Goal: Communication & Community: Answer question/provide support

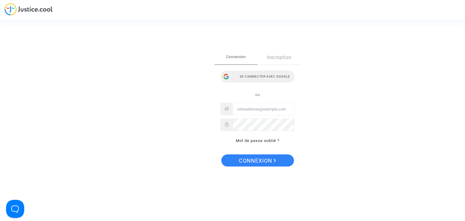
click at [248, 76] on div "Se connecter avec Google" at bounding box center [257, 77] width 74 height 12
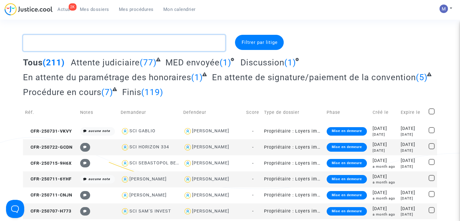
click at [143, 47] on textarea at bounding box center [124, 43] width 202 height 16
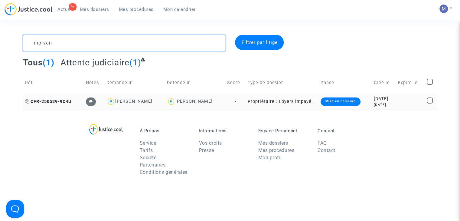
type textarea "morvan"
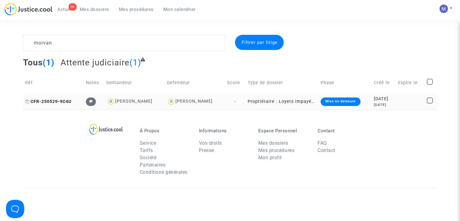
click at [61, 101] on span "CFR-250529-9C4U" at bounding box center [48, 101] width 46 height 5
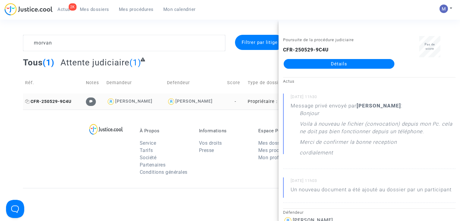
click at [54, 101] on span "CFR-250529-9C4U" at bounding box center [48, 101] width 46 height 5
click at [315, 63] on link "Détails" at bounding box center [339, 64] width 111 height 10
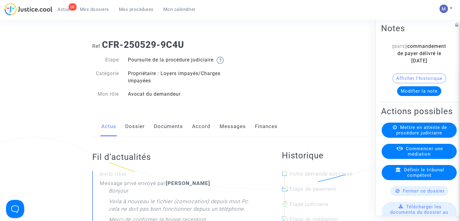
click at [227, 133] on link "Messages" at bounding box center [233, 127] width 26 height 20
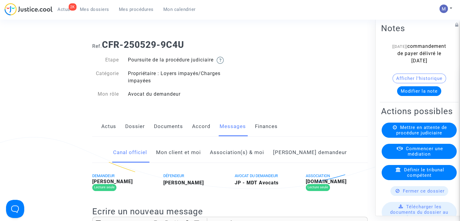
click at [187, 162] on link "Mon client et moi" at bounding box center [178, 153] width 45 height 20
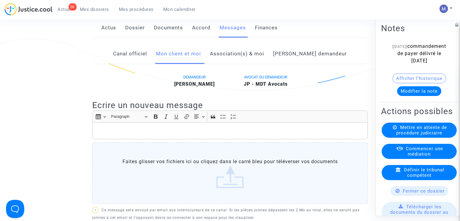
scroll to position [153, 0]
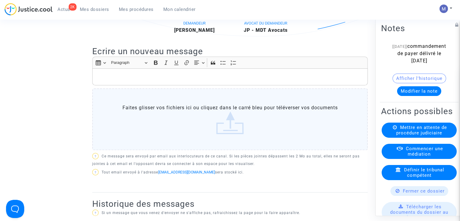
click at [203, 80] on div "Rich Text Editor, main" at bounding box center [230, 76] width 276 height 17
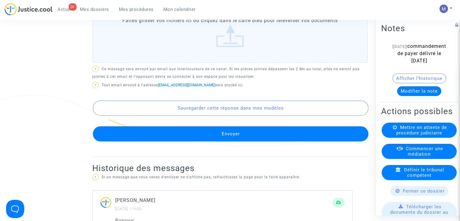
scroll to position [321, 0]
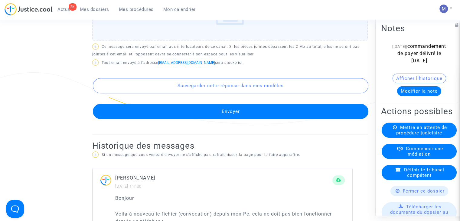
click at [259, 115] on button "Envoyer" at bounding box center [231, 111] width 276 height 15
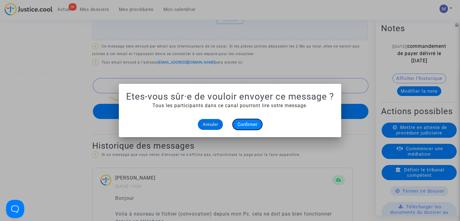
click at [244, 124] on span "Confirmer" at bounding box center [248, 124] width 20 height 5
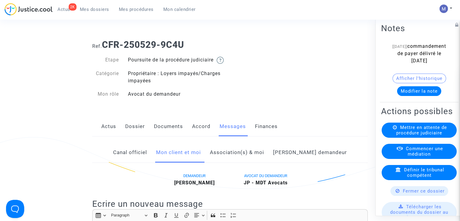
click at [161, 133] on link "Documents" at bounding box center [168, 127] width 29 height 20
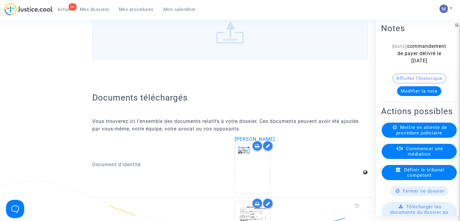
scroll to position [1000, 0]
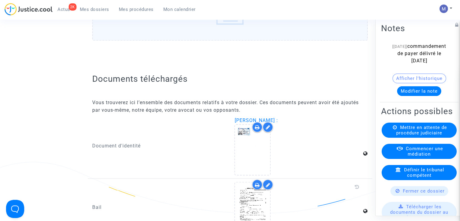
click at [229, 30] on label "Faites glisser vos fichiers ici ou cliquez dans le carré bleu pour téléverser v…" at bounding box center [230, 10] width 276 height 62
click at [0, 0] on input "Faites glisser vos fichiers ici ou cliquez dans le carré bleu pour téléverser v…" at bounding box center [0, 0] width 0 height 0
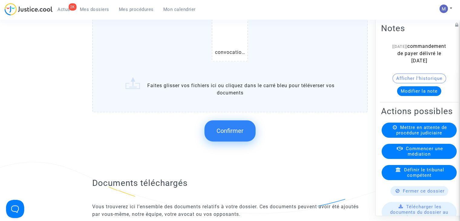
click at [232, 134] on span "Confirmer" at bounding box center [230, 130] width 27 height 7
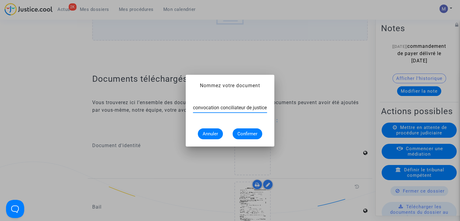
scroll to position [0, 0]
type input "convocation conciliateur de justice"
click at [247, 135] on span "Confirmer" at bounding box center [248, 133] width 20 height 5
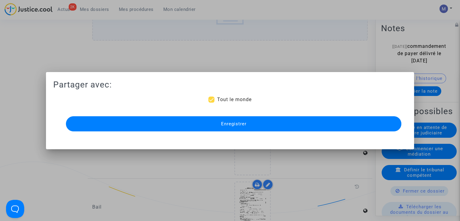
click at [224, 100] on span "Tout le monde" at bounding box center [234, 100] width 34 height 6
click at [212, 103] on input "Tout le monde" at bounding box center [211, 103] width 0 height 0
checkbox input "false"
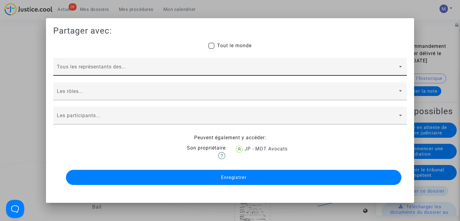
click at [97, 64] on div "Tous les représentants des..." at bounding box center [230, 68] width 347 height 14
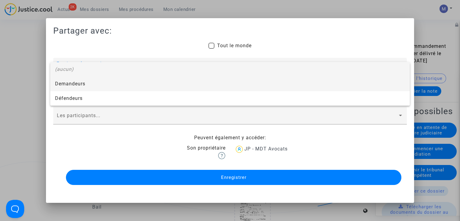
click at [81, 85] on span "Demandeurs" at bounding box center [230, 84] width 350 height 15
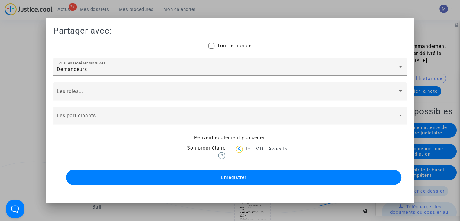
click at [81, 85] on div "Les rôles..." at bounding box center [230, 91] width 354 height 18
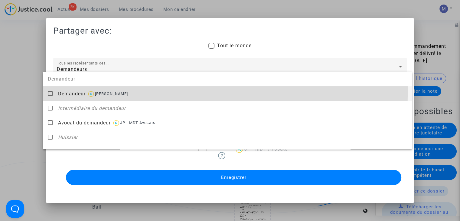
click at [82, 91] on span "Demandeur" at bounding box center [72, 94] width 28 height 6
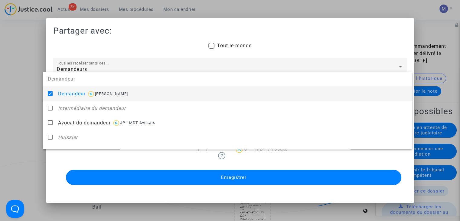
click at [59, 95] on span "Demandeur" at bounding box center [72, 94] width 28 height 6
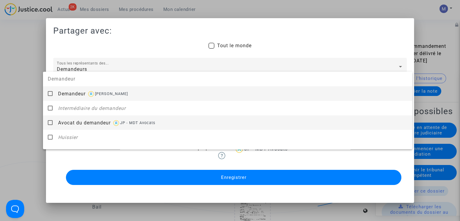
click at [68, 128] on div "Avocat du demandeur JP - MDT Avocats" at bounding box center [233, 122] width 350 height 15
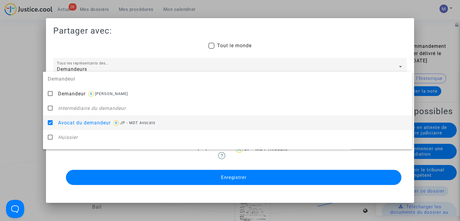
click at [19, 132] on div at bounding box center [230, 110] width 460 height 221
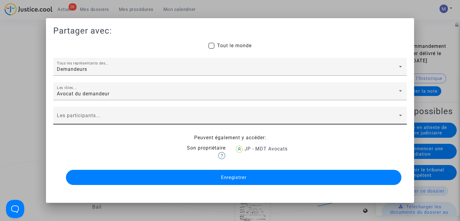
click at [90, 113] on div "Les participants..." at bounding box center [230, 117] width 347 height 14
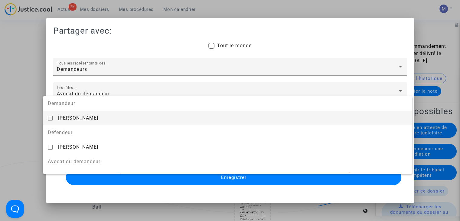
click at [90, 113] on div "[PERSON_NAME]" at bounding box center [233, 117] width 350 height 15
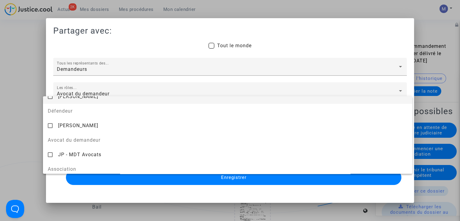
scroll to position [29, 0]
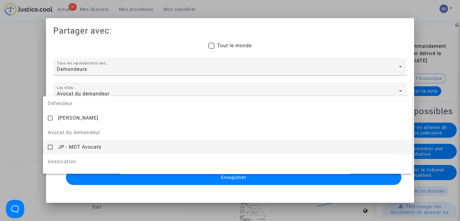
click at [96, 146] on span "JP - MDT Avocats" at bounding box center [79, 147] width 43 height 6
click at [191, 181] on div at bounding box center [230, 110] width 460 height 221
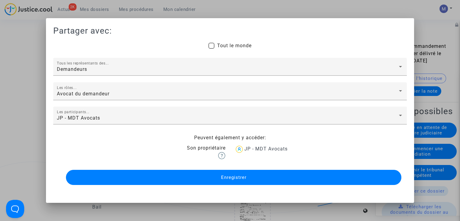
click at [191, 181] on button "Enregistrer" at bounding box center [234, 177] width 336 height 15
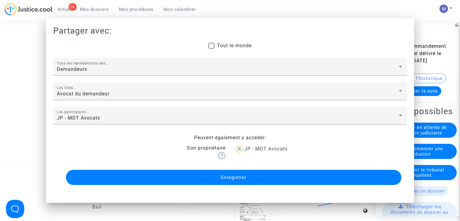
scroll to position [1000, 0]
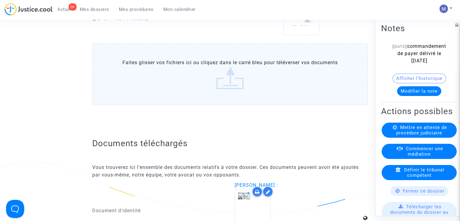
click at [409, 96] on button "Modifier la note" at bounding box center [419, 91] width 44 height 10
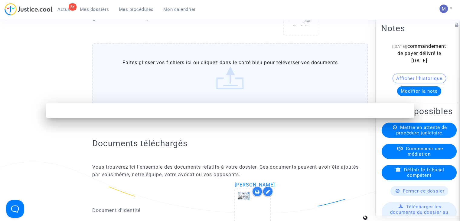
scroll to position [0, 0]
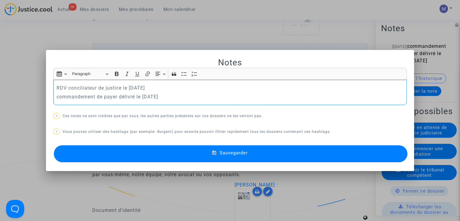
click at [232, 157] on button "Sauvegarder" at bounding box center [231, 153] width 354 height 17
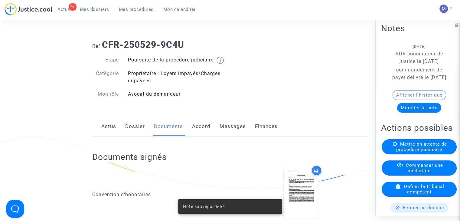
scroll to position [1000, 0]
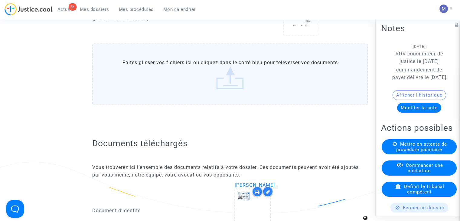
click at [96, 10] on span "Mes dossiers" at bounding box center [94, 9] width 29 height 5
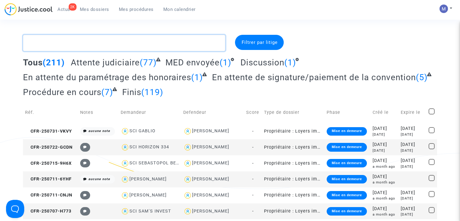
click at [143, 45] on textarea at bounding box center [124, 43] width 202 height 16
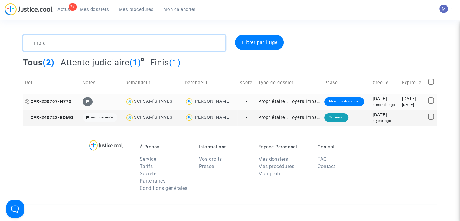
type textarea "mbia"
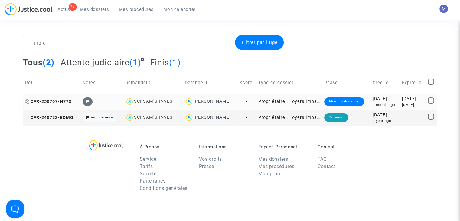
click at [58, 101] on span "CFR-250707-H773" at bounding box center [48, 101] width 46 height 5
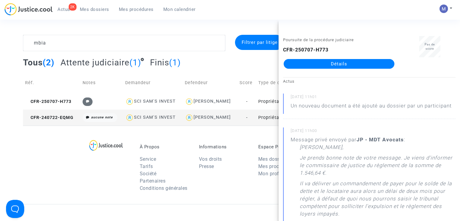
click at [320, 61] on link "Détails" at bounding box center [339, 64] width 111 height 10
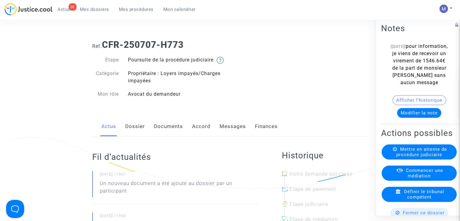
click at [226, 132] on link "Messages" at bounding box center [233, 127] width 26 height 20
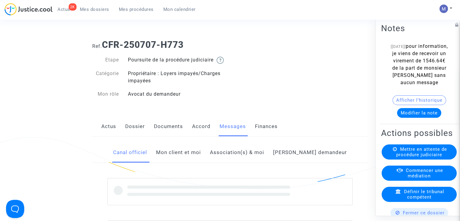
click at [192, 159] on link "Mon client et moi" at bounding box center [178, 153] width 45 height 20
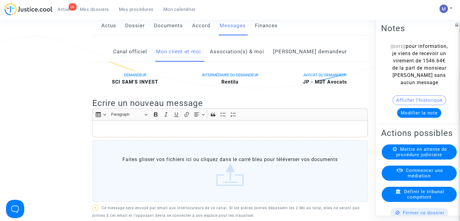
scroll to position [152, 0]
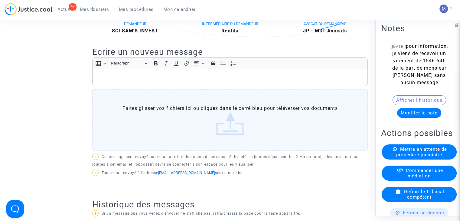
click at [248, 81] on p "Rich Text Editor, main" at bounding box center [230, 78] width 269 height 8
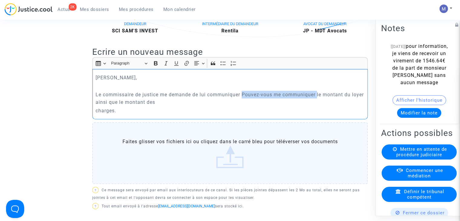
drag, startPoint x: 319, startPoint y: 101, endPoint x: 244, endPoint y: 100, distance: 74.8
click at [244, 100] on p "Le commissaire de justice me demande de lui communiquer Pouvez-vous me communiq…" at bounding box center [230, 98] width 269 height 15
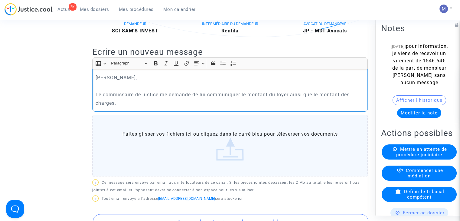
click at [119, 106] on p "charges." at bounding box center [230, 103] width 269 height 8
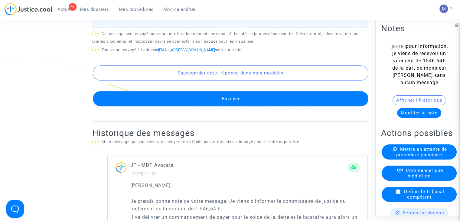
scroll to position [340, 0]
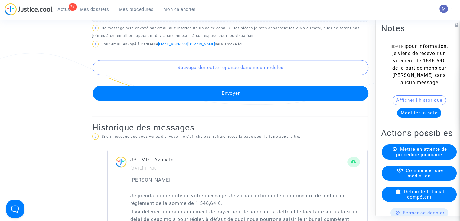
click at [228, 101] on button "Envoyer" at bounding box center [231, 93] width 276 height 15
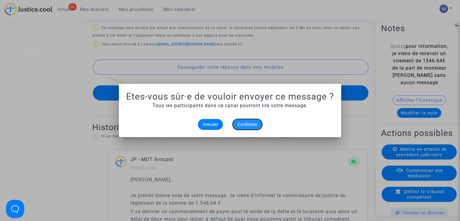
click at [245, 124] on span "Confirmer" at bounding box center [248, 124] width 20 height 5
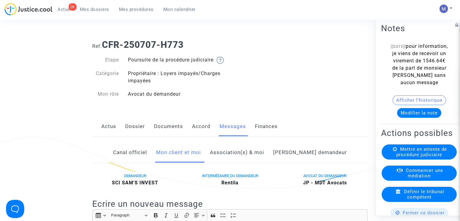
scroll to position [340, 0]
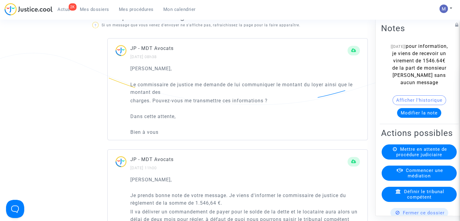
click at [94, 8] on span "Mes dossiers" at bounding box center [94, 9] width 29 height 5
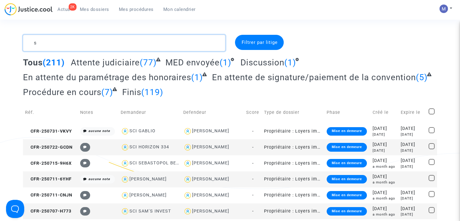
click at [118, 43] on textarea at bounding box center [124, 43] width 202 height 16
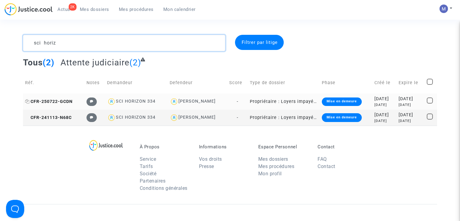
type textarea "sci horiz"
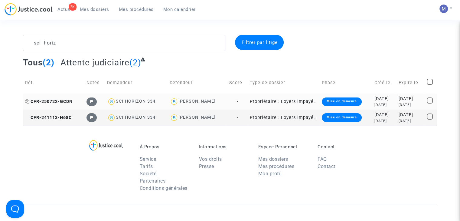
click at [57, 102] on span "CFR-250722-GCDN" at bounding box center [49, 101] width 48 height 5
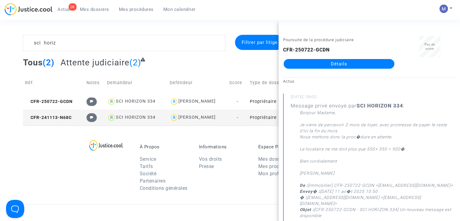
click at [327, 59] on link "Détails" at bounding box center [339, 64] width 111 height 10
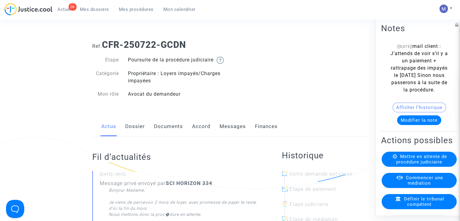
click at [415, 125] on button "Modifier la note" at bounding box center [419, 120] width 44 height 10
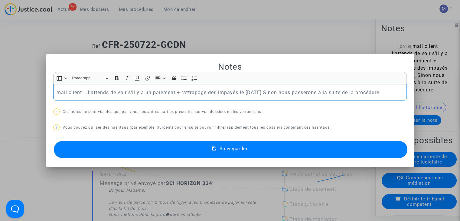
drag, startPoint x: 393, startPoint y: 90, endPoint x: 26, endPoint y: 126, distance: 368.3
click at [26, 126] on div "Notes Rich Text Editor Insert table Insert table Heading Paragraph Paragraph He…" at bounding box center [230, 110] width 460 height 221
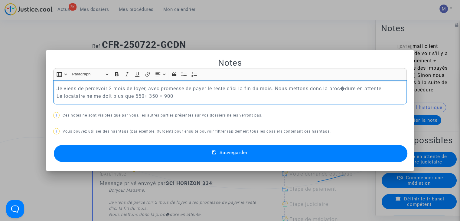
click at [174, 152] on button "Sauvegarder" at bounding box center [231, 153] width 354 height 17
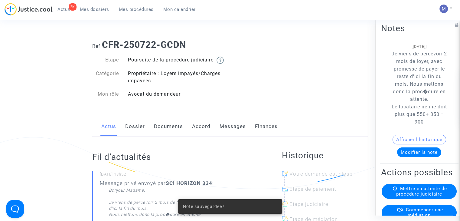
click at [229, 134] on link "Messages" at bounding box center [233, 127] width 26 height 20
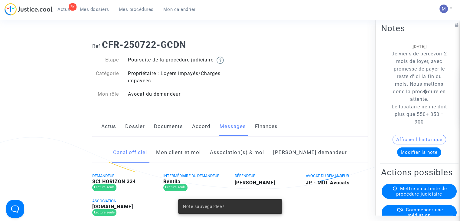
click at [195, 163] on link "Mon client et moi" at bounding box center [178, 153] width 45 height 20
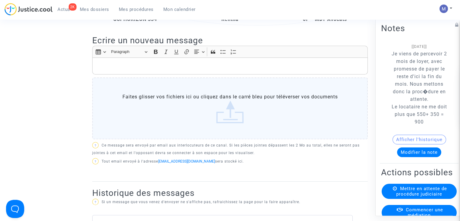
scroll to position [167, 0]
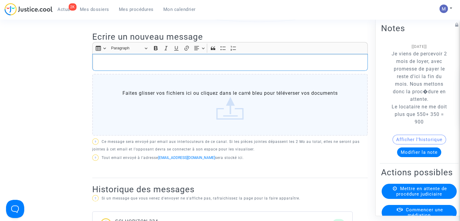
click at [185, 61] on div "Rich Text Editor, main" at bounding box center [230, 62] width 276 height 17
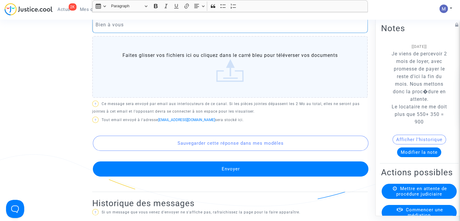
scroll to position [242, 0]
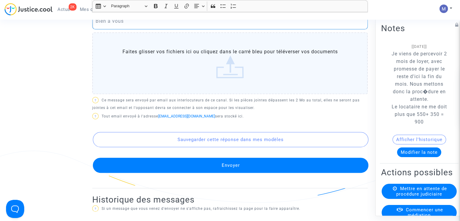
click at [258, 173] on button "Envoyer" at bounding box center [231, 165] width 276 height 15
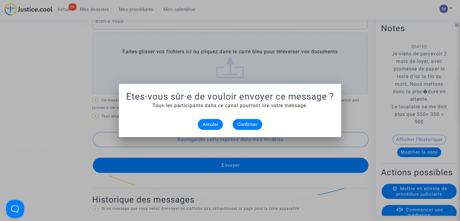
scroll to position [0, 0]
click at [247, 125] on span "Confirmer" at bounding box center [248, 124] width 20 height 5
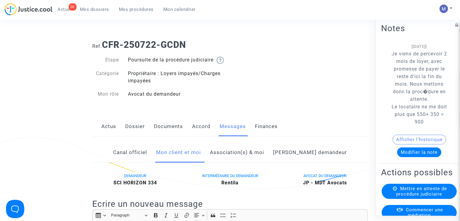
scroll to position [242, 0]
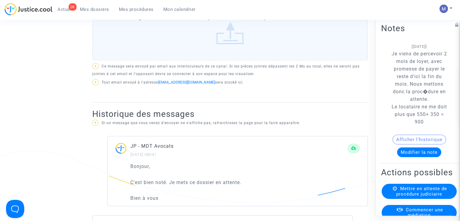
click at [95, 10] on span "Mes dossiers" at bounding box center [94, 9] width 29 height 5
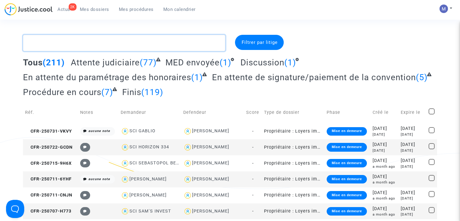
click at [136, 50] on textarea at bounding box center [124, 43] width 202 height 16
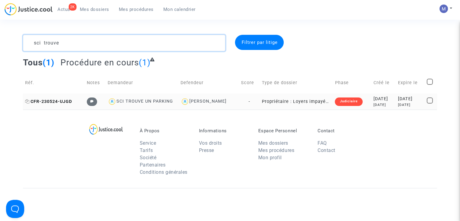
type textarea "sci trouve"
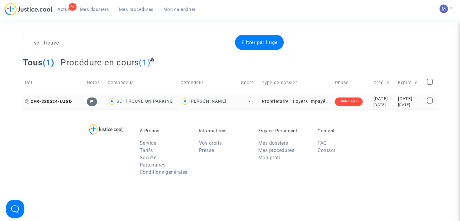
click at [54, 102] on span "CFR-230524-UJGD" at bounding box center [48, 101] width 47 height 5
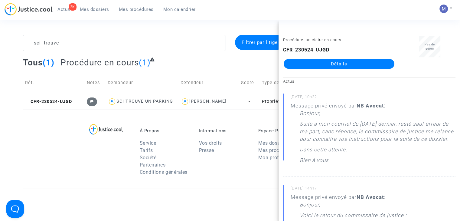
click at [329, 60] on link "Détails" at bounding box center [339, 64] width 111 height 10
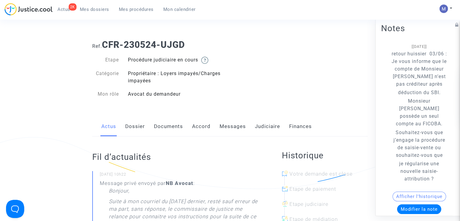
click at [235, 129] on link "Messages" at bounding box center [233, 127] width 26 height 20
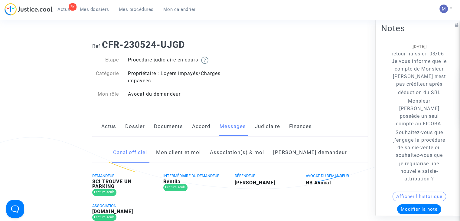
click at [190, 149] on link "Mon client et moi" at bounding box center [178, 153] width 45 height 20
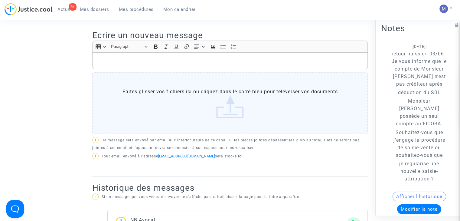
scroll to position [134, 0]
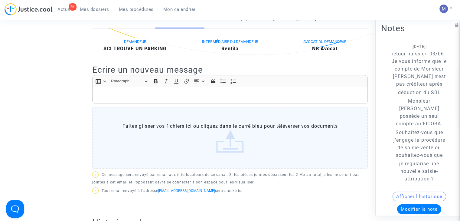
click at [107, 86] on div "Insert table Insert table Heading Paragraph Paragraph Heading 1 Heading 2 Headi…" at bounding box center [230, 80] width 273 height 11
click at [103, 91] on div "Rich Text Editor, main" at bounding box center [230, 95] width 276 height 17
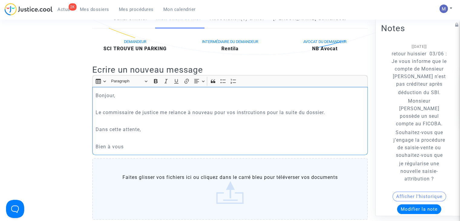
click at [244, 111] on p "Le commissaire de justice me relance à nouveau pour vos instrcutions pour la su…" at bounding box center [230, 113] width 269 height 8
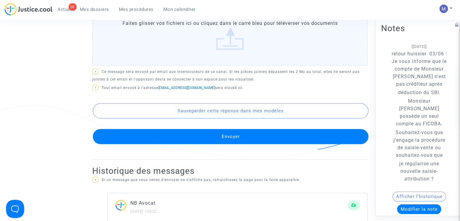
scroll to position [313, 0]
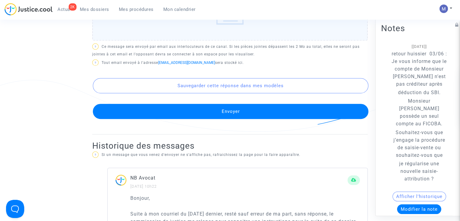
click at [245, 110] on button "Envoyer" at bounding box center [231, 111] width 276 height 15
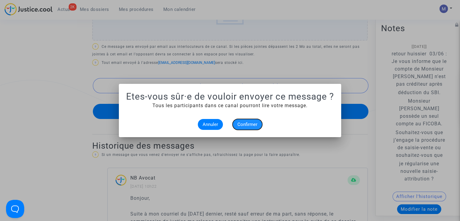
click at [248, 122] on span "Confirmer" at bounding box center [248, 124] width 20 height 5
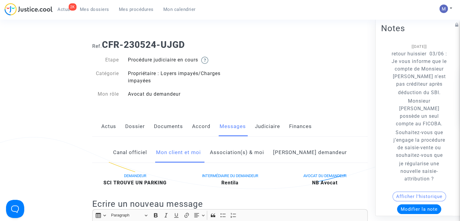
scroll to position [313, 0]
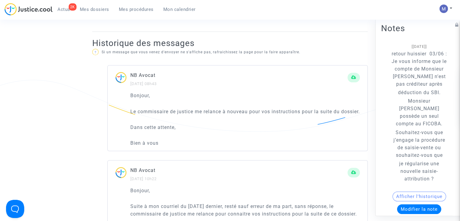
click at [94, 11] on span "Mes dossiers" at bounding box center [94, 9] width 29 height 5
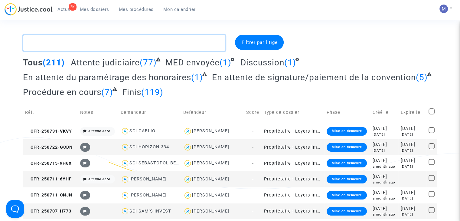
click at [163, 43] on textarea at bounding box center [124, 43] width 202 height 16
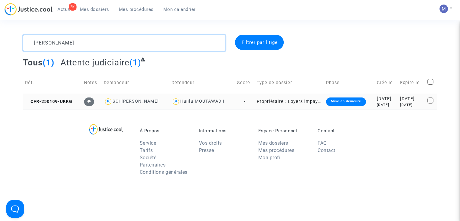
type textarea "elia"
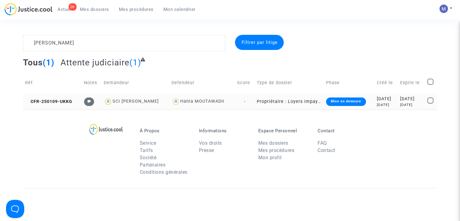
click at [58, 105] on td "CFR-250109-UKKG" at bounding box center [52, 102] width 59 height 16
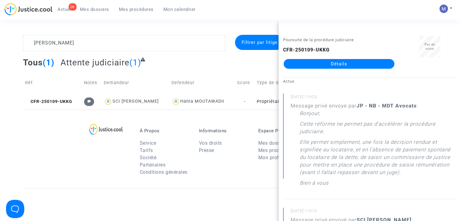
click at [327, 64] on link "Détails" at bounding box center [339, 64] width 111 height 10
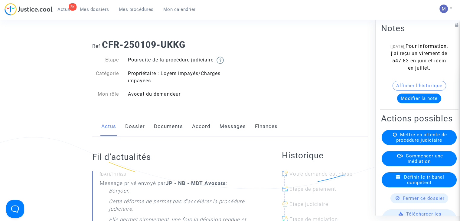
click at [226, 135] on link "Messages" at bounding box center [233, 127] width 26 height 20
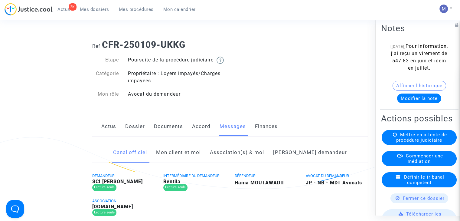
click at [413, 103] on button "Modifier la note" at bounding box center [419, 99] width 44 height 10
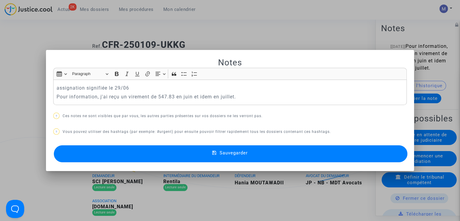
click at [228, 158] on button "Sauvegarder" at bounding box center [231, 153] width 354 height 17
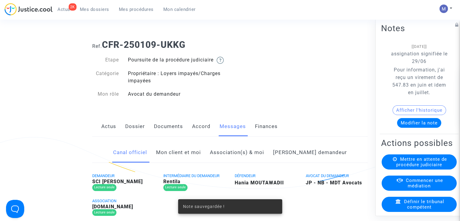
click at [160, 135] on link "Documents" at bounding box center [168, 127] width 29 height 20
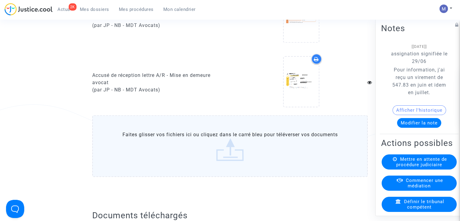
scroll to position [1118, 0]
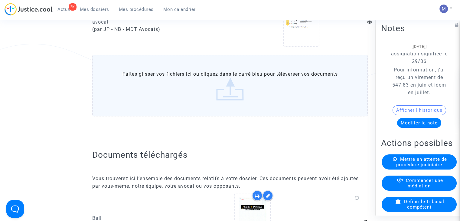
click at [231, 95] on label "Faites glisser vos fichiers ici ou cliquez dans le carré bleu pour téléverser v…" at bounding box center [230, 85] width 276 height 62
click at [0, 0] on input "Faites glisser vos fichiers ici ou cliquez dans le carré bleu pour téléverser v…" at bounding box center [0, 0] width 0 height 0
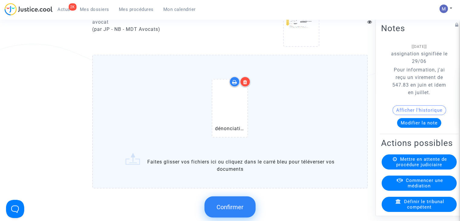
click at [227, 206] on span "Confirmer" at bounding box center [230, 206] width 27 height 7
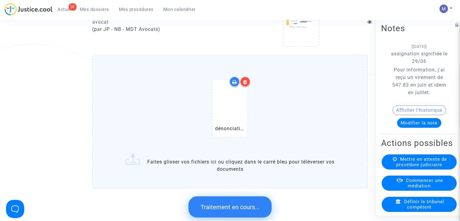
scroll to position [0, 0]
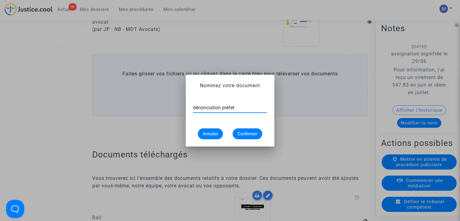
type input "dénonciation préfet"
click at [244, 131] on span "Confirmer" at bounding box center [248, 133] width 20 height 5
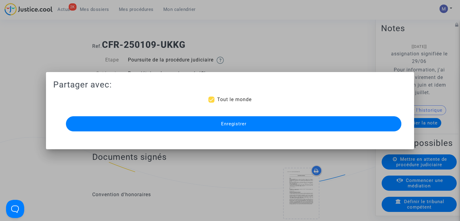
scroll to position [1118, 0]
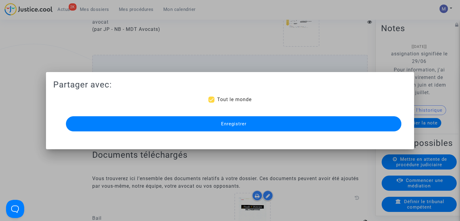
click at [219, 97] on span "Tout le monde" at bounding box center [234, 100] width 34 height 6
click at [212, 103] on input "Tout le monde" at bounding box center [211, 103] width 0 height 0
checkbox input "false"
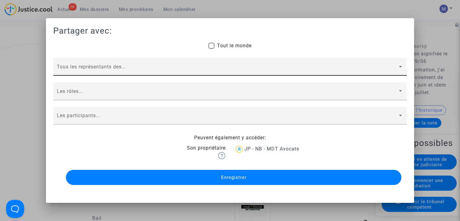
click at [108, 64] on div "Tous les représentants des..." at bounding box center [230, 68] width 347 height 14
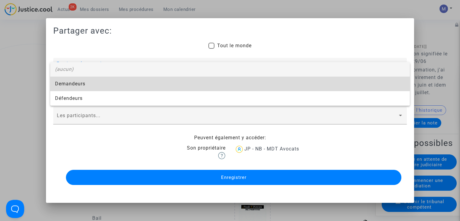
click at [84, 84] on span "Demandeurs" at bounding box center [230, 84] width 350 height 15
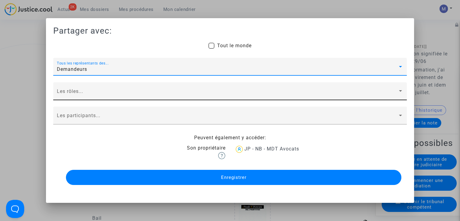
click at [77, 94] on span at bounding box center [227, 93] width 341 height 5
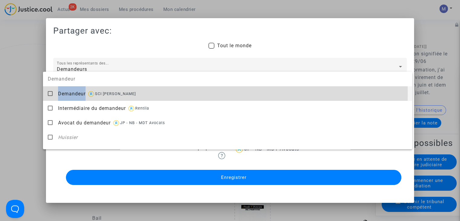
click at [77, 94] on span "Demandeur" at bounding box center [72, 94] width 28 height 6
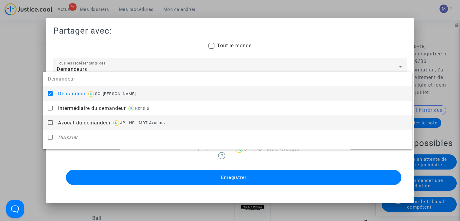
click at [79, 121] on span "Avocat du demandeur" at bounding box center [84, 123] width 53 height 6
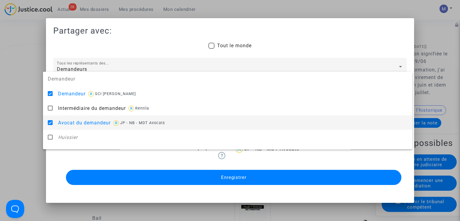
click at [25, 122] on div at bounding box center [230, 110] width 460 height 221
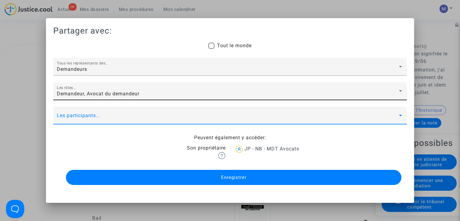
click at [64, 119] on span at bounding box center [227, 117] width 341 height 5
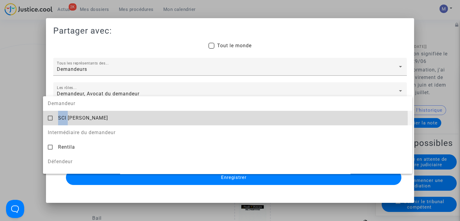
click at [64, 119] on span "SCI [PERSON_NAME]" at bounding box center [83, 118] width 50 height 6
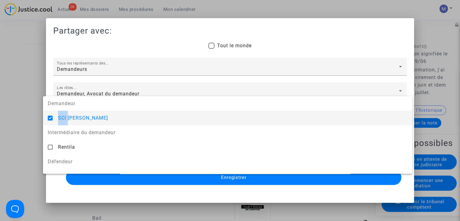
scroll to position [46, 0]
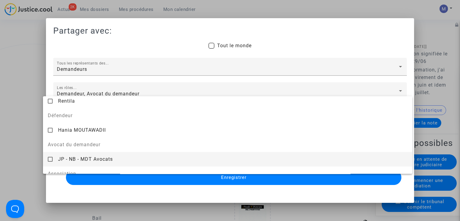
click at [81, 161] on span "JP - NB - MDT Avocats" at bounding box center [85, 159] width 55 height 6
click at [176, 179] on div at bounding box center [230, 110] width 460 height 221
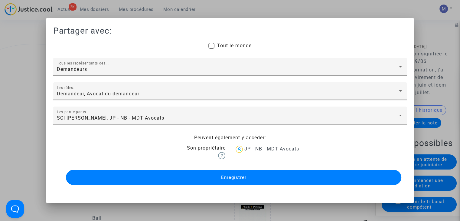
click at [176, 179] on button "Enregistrer" at bounding box center [234, 177] width 336 height 15
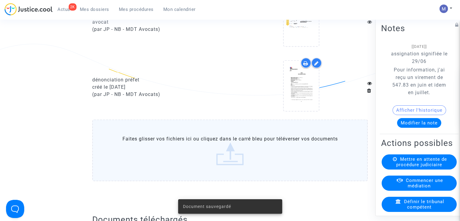
click at [234, 157] on label "Faites glisser vos fichiers ici ou cliquez dans le carré bleu pour téléverser v…" at bounding box center [230, 150] width 276 height 62
click at [0, 0] on input "Faites glisser vos fichiers ici ou cliquez dans le carré bleu pour téléverser v…" at bounding box center [0, 0] width 0 height 0
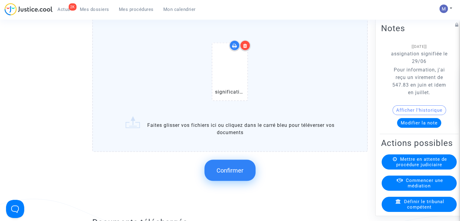
scroll to position [1221, 0]
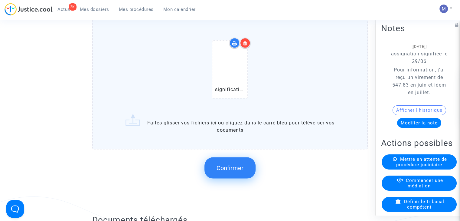
click at [238, 165] on button "Confirmer" at bounding box center [230, 167] width 51 height 21
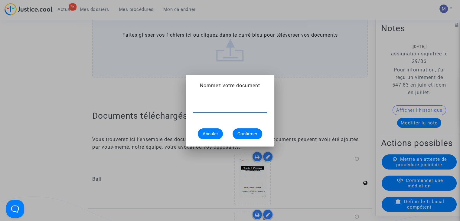
scroll to position [0, 0]
drag, startPoint x: 238, startPoint y: 165, endPoint x: 197, endPoint y: 172, distance: 42.1
click at [197, 172] on div at bounding box center [230, 110] width 460 height 221
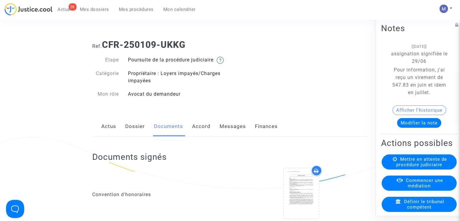
scroll to position [1221, 0]
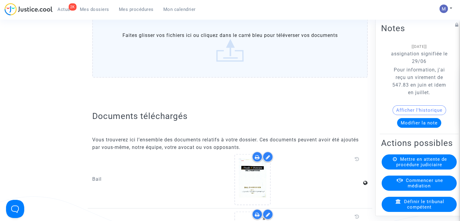
click at [233, 58] on label "Faites glisser vos fichiers ici ou cliquez dans le carré bleu pour téléverser v…" at bounding box center [230, 47] width 276 height 62
click at [0, 0] on input "Faites glisser vos fichiers ici ou cliquez dans le carré bleu pour téléverser v…" at bounding box center [0, 0] width 0 height 0
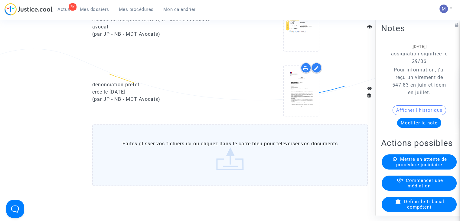
scroll to position [1108, 0]
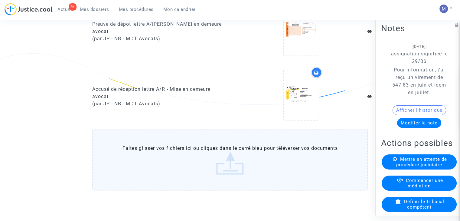
click at [237, 170] on label "Faites glisser vos fichiers ici ou cliquez dans le carré bleu pour téléverser v…" at bounding box center [230, 160] width 276 height 62
click at [0, 0] on input "Faites glisser vos fichiers ici ou cliquez dans le carré bleu pour téléverser v…" at bounding box center [0, 0] width 0 height 0
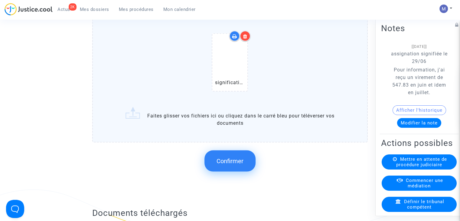
scroll to position [1230, 0]
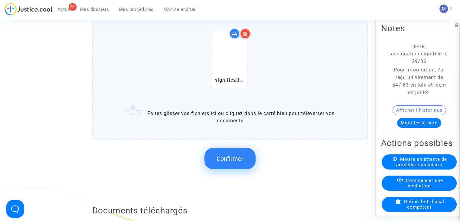
click at [234, 159] on span "Confirmer" at bounding box center [230, 158] width 27 height 7
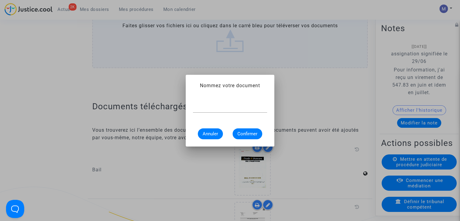
scroll to position [0, 0]
type input "signification assignation"
click at [245, 134] on span "Confirmer" at bounding box center [248, 133] width 20 height 5
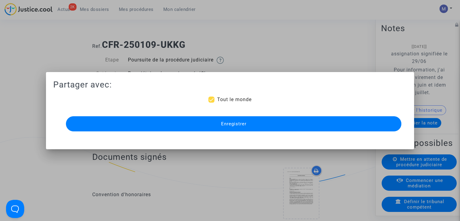
scroll to position [1230, 0]
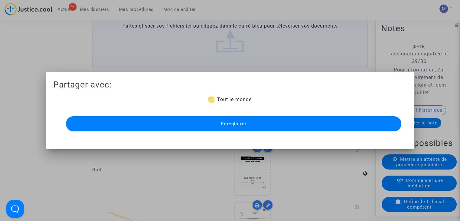
click at [222, 98] on span "Tout le monde" at bounding box center [234, 100] width 34 height 6
click at [212, 103] on input "Tout le monde" at bounding box center [211, 103] width 0 height 0
checkbox input "false"
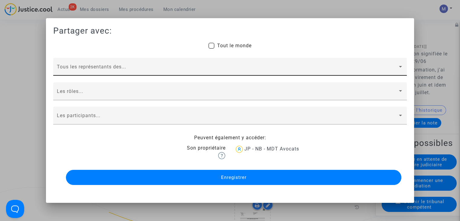
click at [106, 66] on div "Tous les représentants des..." at bounding box center [230, 68] width 347 height 14
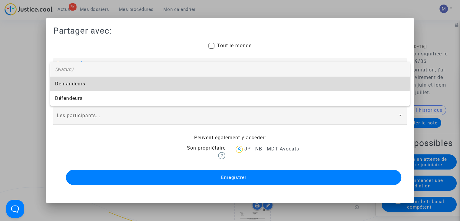
click at [78, 82] on span "Demandeurs" at bounding box center [230, 84] width 350 height 15
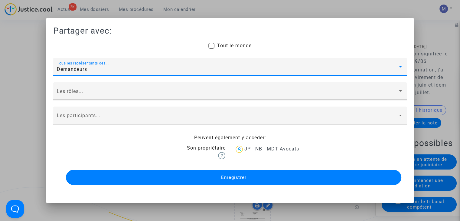
click at [71, 98] on div "Les rôles..." at bounding box center [230, 93] width 347 height 14
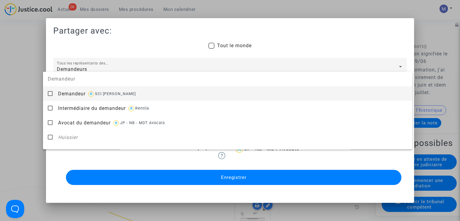
click at [71, 98] on div "Demandeur SCI [PERSON_NAME]" at bounding box center [233, 93] width 350 height 15
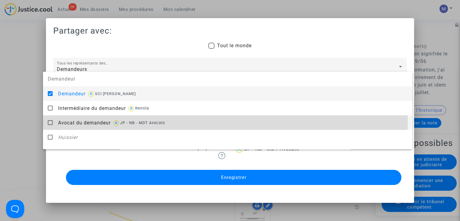
click at [74, 121] on span "Avocat du demandeur" at bounding box center [84, 123] width 53 height 6
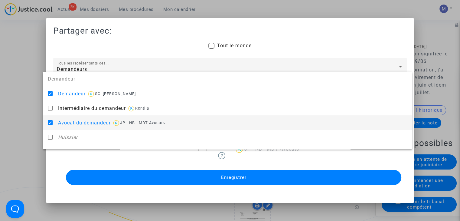
click at [20, 121] on div at bounding box center [230, 110] width 460 height 221
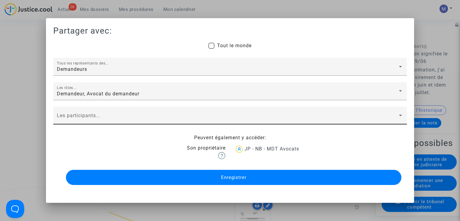
click at [71, 110] on div "Les participants..." at bounding box center [230, 117] width 347 height 14
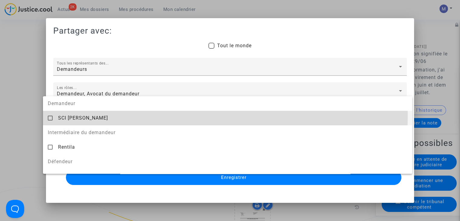
click at [71, 115] on span "SCI [PERSON_NAME]" at bounding box center [83, 118] width 50 height 6
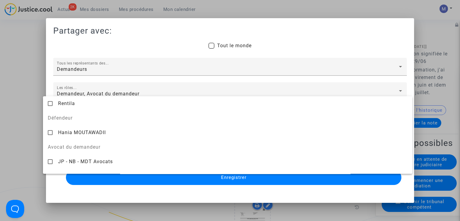
scroll to position [47, 0]
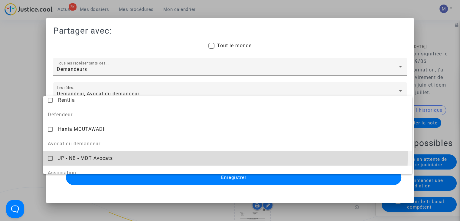
click at [103, 155] on span "JP - NB - MDT Avocats" at bounding box center [85, 158] width 55 height 6
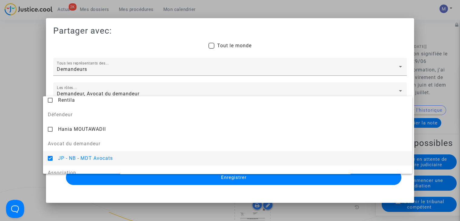
click at [192, 180] on div at bounding box center [230, 110] width 460 height 221
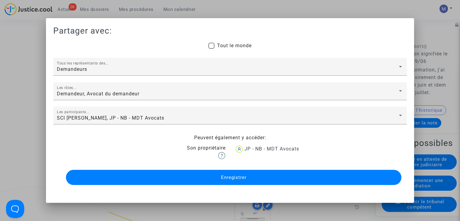
click at [192, 180] on button "Enregistrer" at bounding box center [234, 177] width 336 height 15
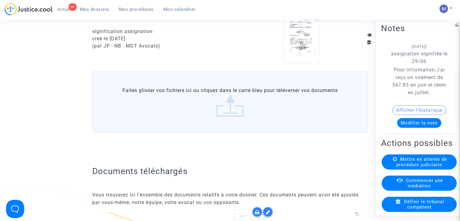
click at [224, 120] on label "Faites glisser vos fichiers ici ou cliquez dans le carré bleu pour téléverser v…" at bounding box center [230, 102] width 276 height 62
click at [0, 0] on input "Faites glisser vos fichiers ici ou cliquez dans le carré bleu pour téléverser v…" at bounding box center [0, 0] width 0 height 0
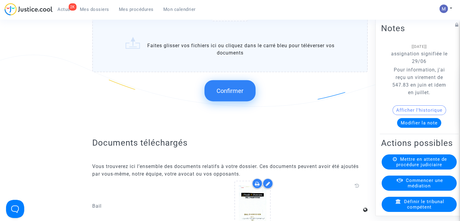
scroll to position [1370, 0]
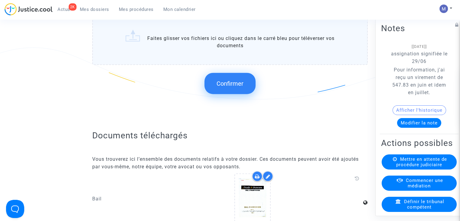
click at [234, 86] on span "Confirmer" at bounding box center [230, 83] width 27 height 7
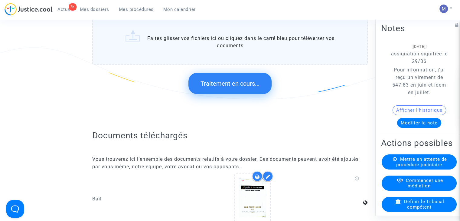
scroll to position [0, 0]
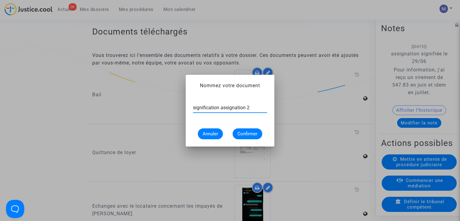
type input "signification assignation 2"
click at [250, 133] on span "Confirmer" at bounding box center [248, 133] width 20 height 5
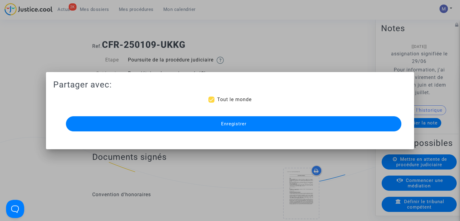
scroll to position [1370, 0]
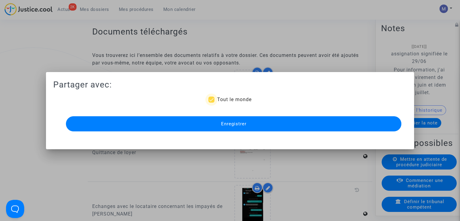
click at [222, 100] on span "Tout le monde" at bounding box center [234, 100] width 34 height 6
click at [212, 103] on input "Tout le monde" at bounding box center [211, 103] width 0 height 0
checkbox input "false"
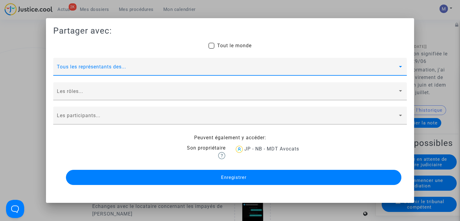
click at [129, 71] on span at bounding box center [227, 69] width 341 height 5
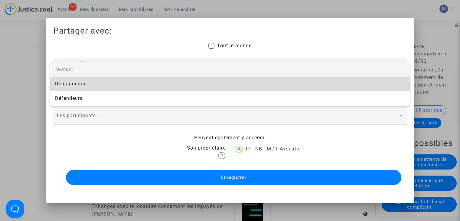
click at [89, 85] on span "Demandeurs" at bounding box center [230, 84] width 350 height 15
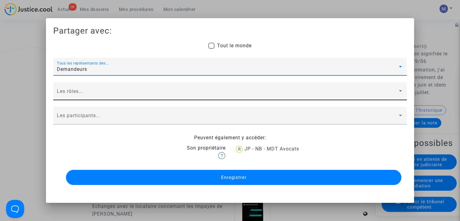
click at [82, 89] on div "Les rôles..." at bounding box center [230, 93] width 347 height 14
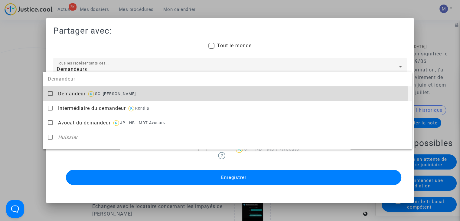
click at [77, 94] on span "Demandeur" at bounding box center [72, 94] width 28 height 6
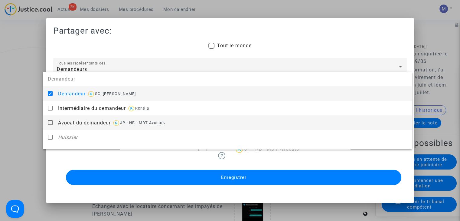
click at [71, 120] on span "Avocat du demandeur" at bounding box center [84, 123] width 53 height 6
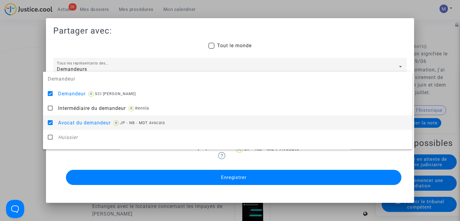
click at [26, 121] on div at bounding box center [230, 110] width 460 height 221
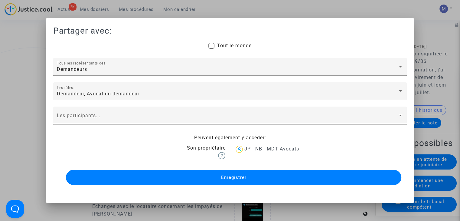
click at [72, 124] on div "Les participants..." at bounding box center [230, 117] width 347 height 14
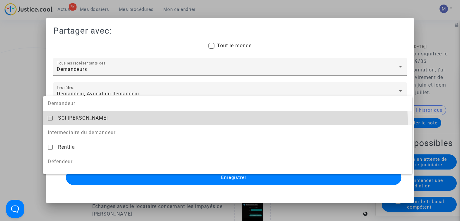
click at [72, 124] on div "SCI [PERSON_NAME]" at bounding box center [233, 117] width 350 height 15
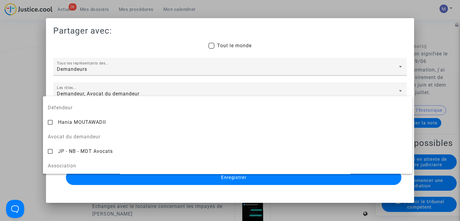
scroll to position [57, 0]
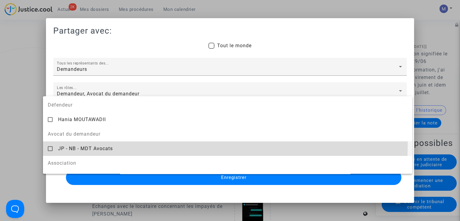
click at [85, 143] on div "JP - NB - MDT Avocats" at bounding box center [233, 148] width 350 height 15
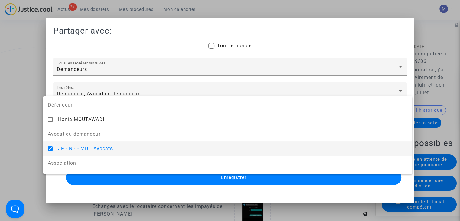
click at [158, 180] on div at bounding box center [230, 110] width 460 height 221
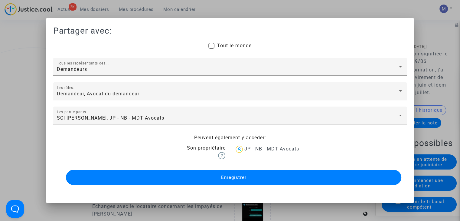
click at [158, 180] on button "Enregistrer" at bounding box center [234, 177] width 336 height 15
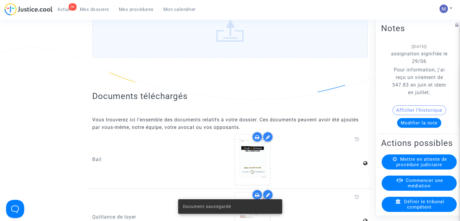
click at [102, 8] on span "Mes dossiers" at bounding box center [94, 9] width 29 height 5
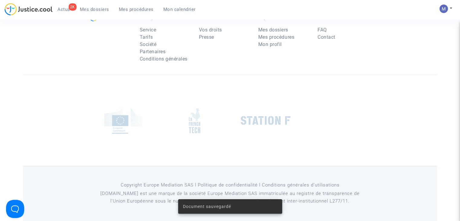
scroll to position [61, 0]
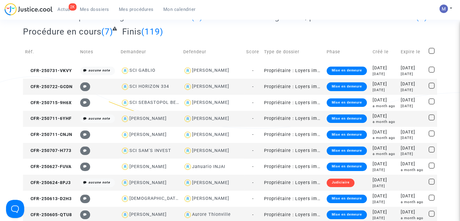
scroll to position [948, 0]
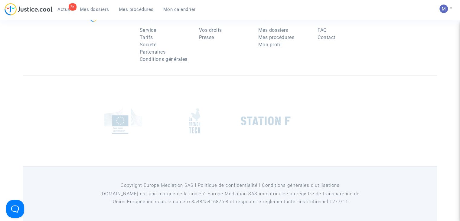
click at [84, 11] on span "Mes dossiers" at bounding box center [94, 9] width 29 height 5
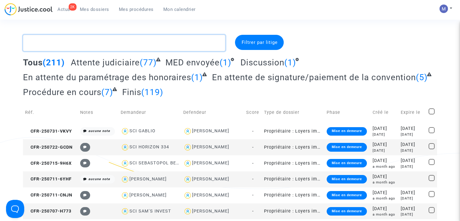
click at [161, 49] on textarea at bounding box center [124, 43] width 202 height 16
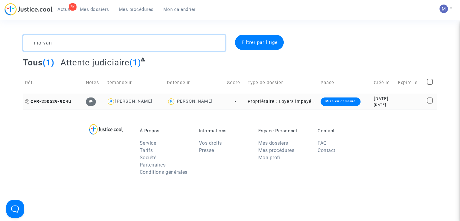
type textarea "morvan"
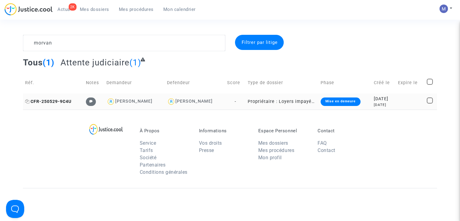
click at [67, 99] on span "CFR-250529-9C4U" at bounding box center [48, 101] width 46 height 5
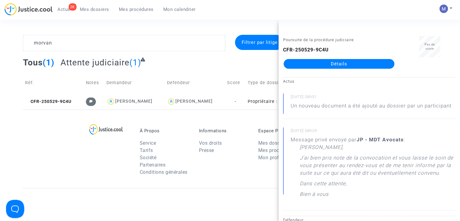
click at [338, 61] on link "Détails" at bounding box center [339, 64] width 111 height 10
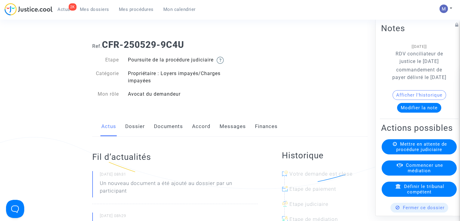
click at [407, 113] on button "Modifier la note" at bounding box center [419, 108] width 44 height 10
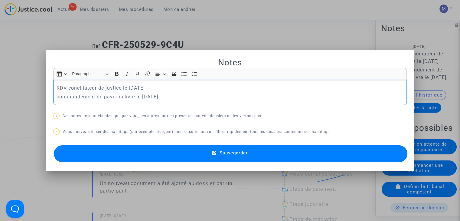
drag, startPoint x: 178, startPoint y: 91, endPoint x: 179, endPoint y: 96, distance: 4.2
click at [179, 96] on div "RDV conciliateur de justice le [DATE] commandement de payer délivré le [DATE]" at bounding box center [230, 92] width 354 height 25
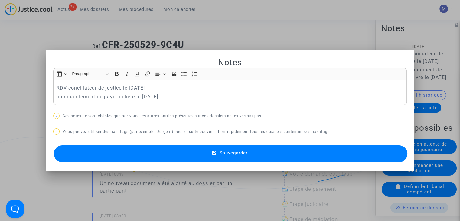
click at [235, 156] on button "Sauvegarder" at bounding box center [231, 153] width 354 height 17
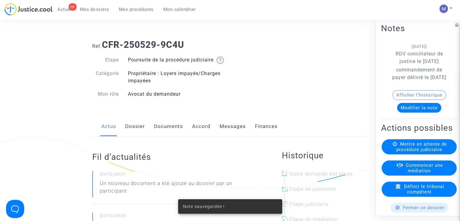
click at [166, 135] on link "Documents" at bounding box center [168, 127] width 29 height 20
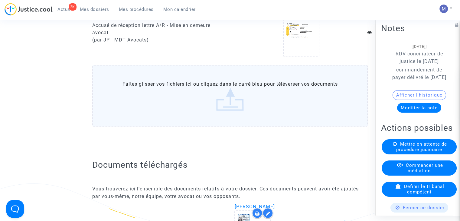
scroll to position [1017, 0]
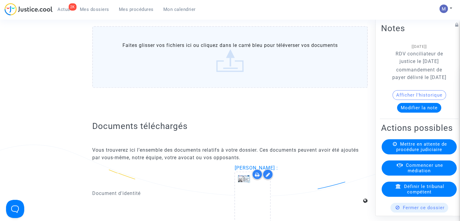
click at [240, 69] on label "Faites glisser vos fichiers ici ou cliquez dans le carré bleu pour téléverser v…" at bounding box center [230, 57] width 276 height 62
click at [0, 0] on input "Faites glisser vos fichiers ici ou cliquez dans le carré bleu pour téléverser v…" at bounding box center [0, 0] width 0 height 0
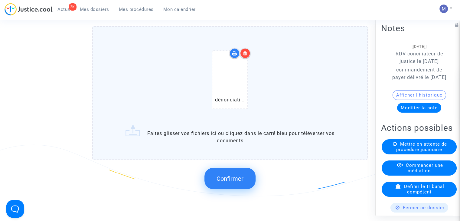
click at [234, 182] on span "Confirmer" at bounding box center [230, 178] width 27 height 7
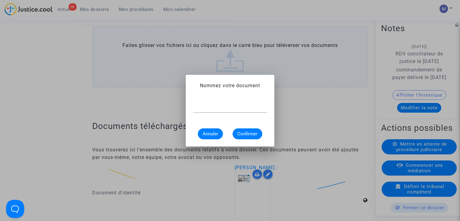
scroll to position [0, 0]
type input "dénonciation caution"
click at [251, 133] on span "Confirmer" at bounding box center [248, 133] width 20 height 5
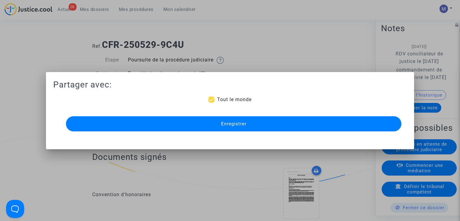
scroll to position [1017, 0]
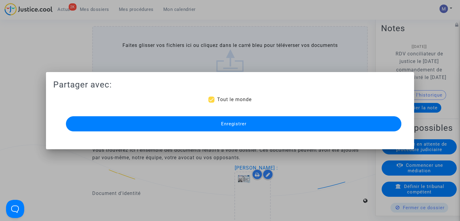
click at [221, 98] on span "Tout le monde" at bounding box center [234, 100] width 34 height 6
click at [212, 103] on input "Tout le monde" at bounding box center [211, 103] width 0 height 0
checkbox input "false"
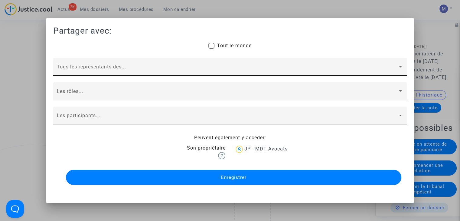
click at [109, 65] on div "Tous les représentants des..." at bounding box center [230, 68] width 347 height 14
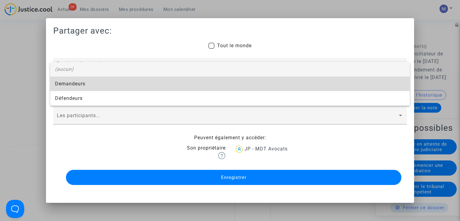
click at [74, 83] on span "Demandeurs" at bounding box center [230, 84] width 350 height 15
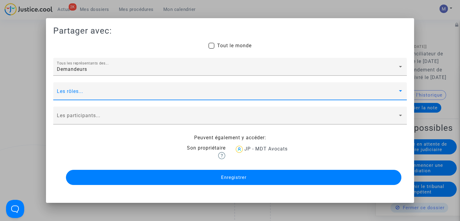
click at [72, 94] on span at bounding box center [227, 93] width 341 height 5
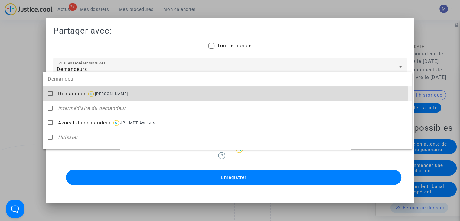
click at [72, 94] on span "Demandeur" at bounding box center [72, 94] width 28 height 6
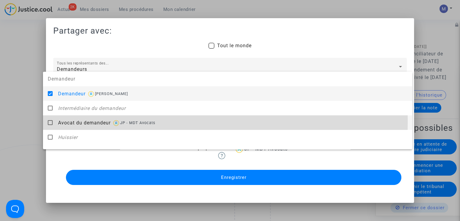
click at [79, 121] on span "Avocat du demandeur" at bounding box center [84, 123] width 53 height 6
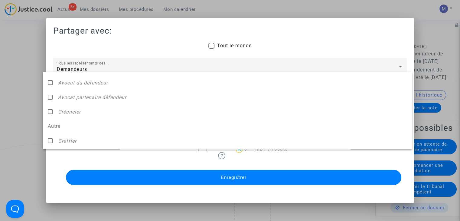
scroll to position [158, 0]
click at [232, 175] on div at bounding box center [230, 110] width 460 height 221
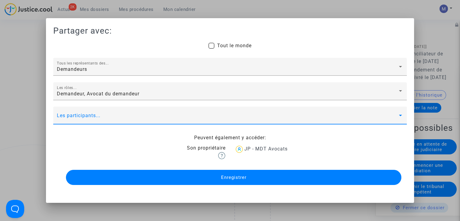
click at [116, 117] on span at bounding box center [227, 117] width 341 height 5
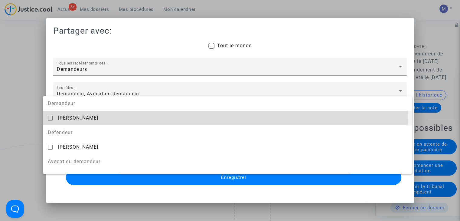
click at [93, 117] on span "[PERSON_NAME]" at bounding box center [78, 118] width 40 height 6
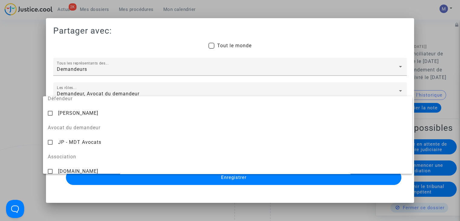
scroll to position [39, 0]
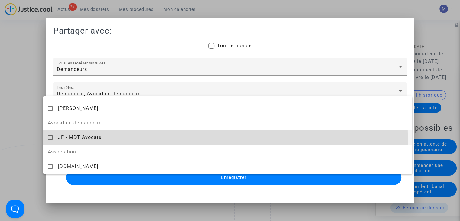
click at [71, 139] on span "JP - MDT Avocats" at bounding box center [79, 137] width 43 height 6
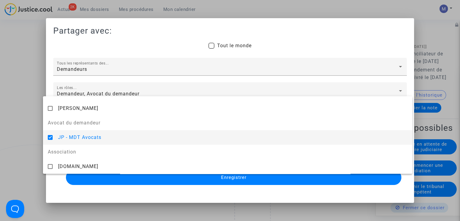
click at [169, 175] on div at bounding box center [230, 110] width 460 height 221
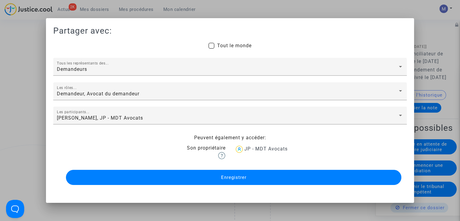
click at [226, 178] on span "Enregistrer" at bounding box center [233, 177] width 25 height 5
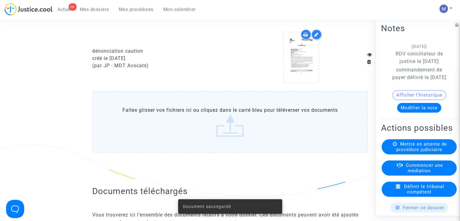
click at [225, 142] on label "Faites glisser vos fichiers ici ou cliquez dans le carré bleu pour téléverser v…" at bounding box center [230, 122] width 276 height 62
click at [0, 0] on input "Faites glisser vos fichiers ici ou cliquez dans le carré bleu pour téléverser v…" at bounding box center [0, 0] width 0 height 0
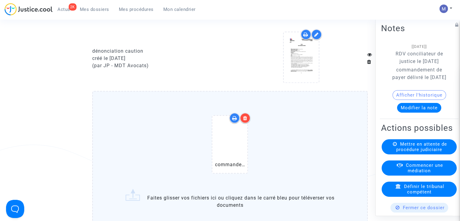
click at [329, 87] on div at bounding box center [301, 58] width 133 height 58
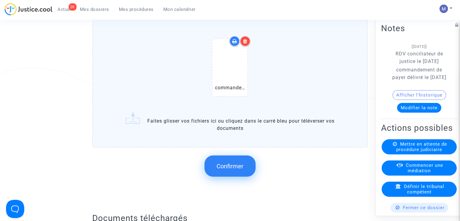
scroll to position [1105, 0]
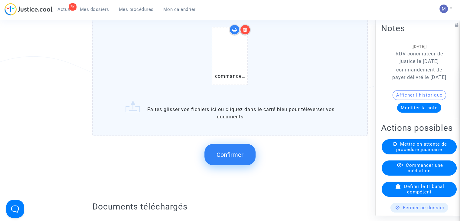
click at [231, 158] on span "Confirmer" at bounding box center [230, 154] width 27 height 7
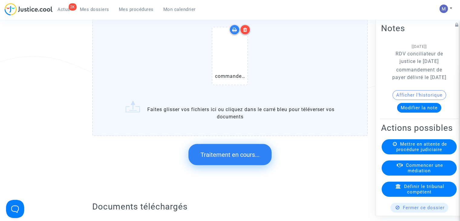
scroll to position [0, 0]
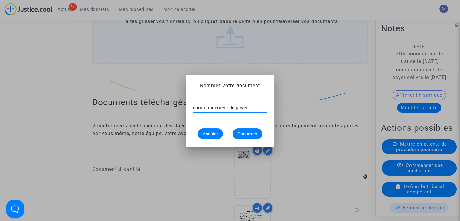
type input "commandement de payer"
click at [248, 137] on button "Confirmer" at bounding box center [248, 133] width 30 height 11
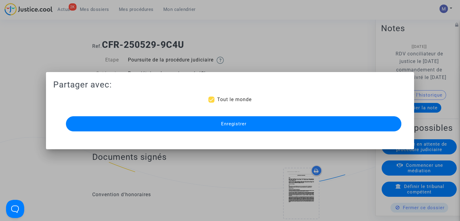
scroll to position [1105, 0]
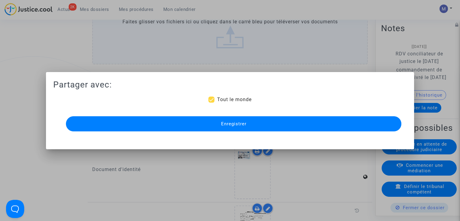
click at [225, 102] on span "Tout le monde" at bounding box center [234, 100] width 34 height 6
click at [212, 103] on input "Tout le monde" at bounding box center [211, 103] width 0 height 0
checkbox input "false"
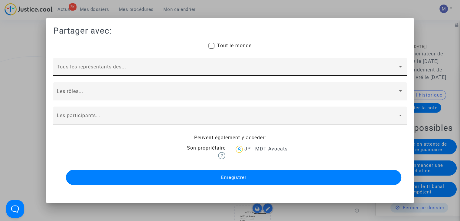
click at [71, 65] on div "Tous les représentants des..." at bounding box center [230, 68] width 347 height 14
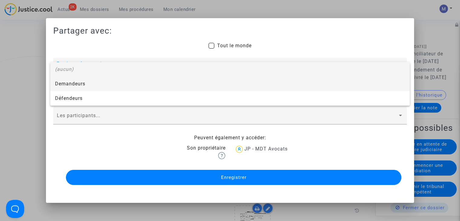
click at [61, 83] on span "Demandeurs" at bounding box center [230, 84] width 350 height 15
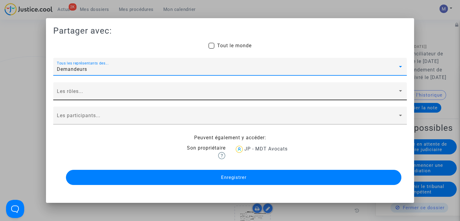
click at [67, 93] on span at bounding box center [227, 93] width 341 height 5
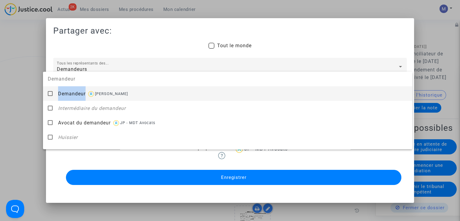
click at [67, 93] on span "Demandeur" at bounding box center [72, 94] width 28 height 6
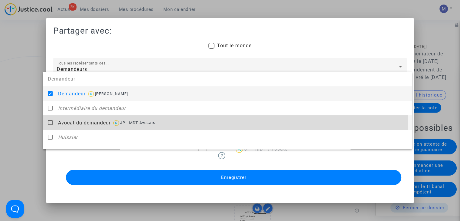
click at [68, 129] on div "Avocat du demandeur JP - MDT Avocats" at bounding box center [233, 122] width 350 height 15
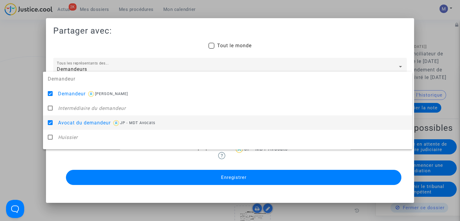
click at [17, 124] on div at bounding box center [230, 110] width 460 height 221
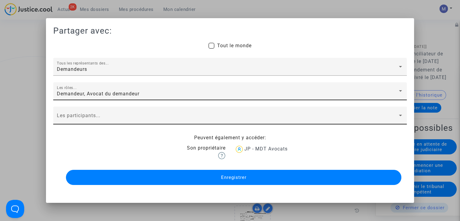
click at [69, 118] on span at bounding box center [227, 117] width 341 height 5
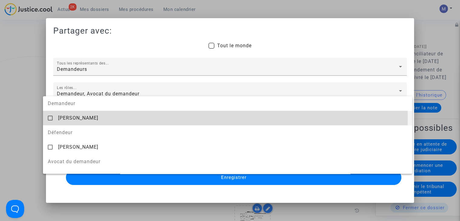
click at [69, 118] on span "[PERSON_NAME]" at bounding box center [78, 118] width 40 height 6
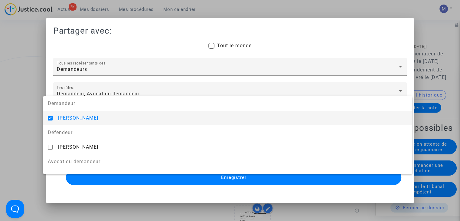
scroll to position [39, 0]
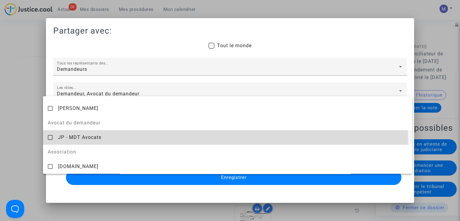
click at [84, 144] on div "JP - MDT Avocats" at bounding box center [233, 137] width 350 height 15
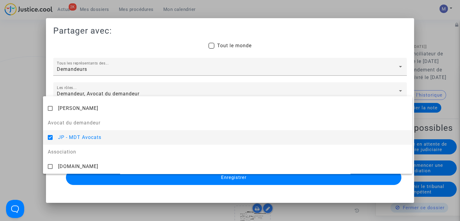
click at [160, 179] on div at bounding box center [230, 110] width 460 height 221
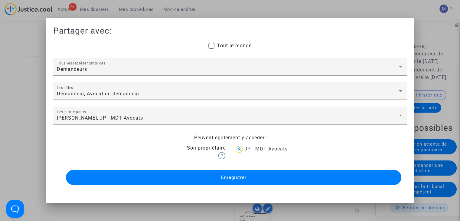
click at [230, 181] on button "Enregistrer" at bounding box center [234, 177] width 336 height 15
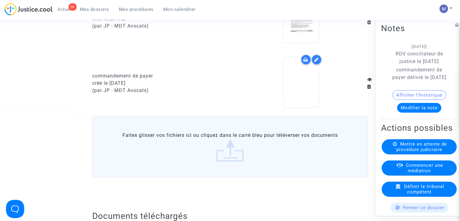
scroll to position [1038, 0]
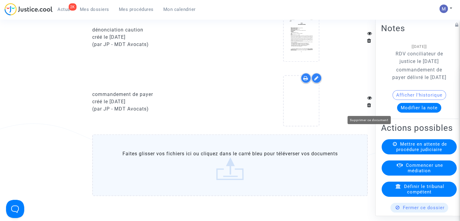
click at [368, 107] on icon at bounding box center [369, 105] width 4 height 5
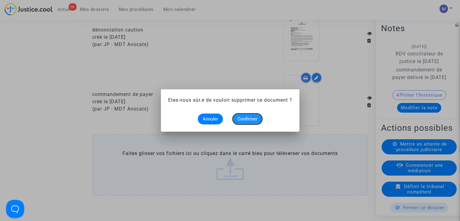
click at [236, 118] on button "Confirmer" at bounding box center [248, 118] width 30 height 11
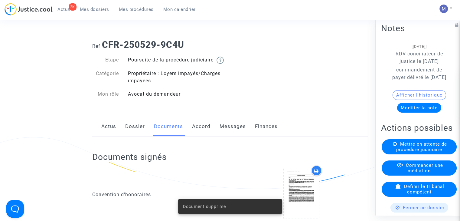
scroll to position [1038, 0]
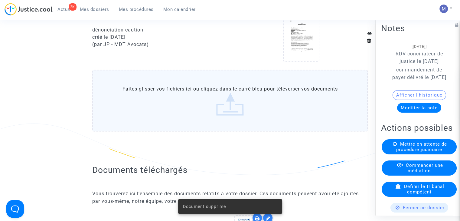
click at [225, 116] on label "Faites glisser vos fichiers ici ou cliquez dans le carré bleu pour téléverser v…" at bounding box center [230, 101] width 276 height 62
click at [0, 0] on input "Faites glisser vos fichiers ici ou cliquez dans le carré bleu pour téléverser v…" at bounding box center [0, 0] width 0 height 0
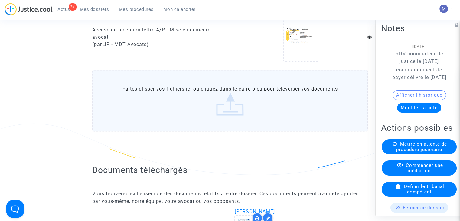
click at [239, 103] on label "Faites glisser vos fichiers ici ou cliquez dans le carré bleu pour téléverser v…" at bounding box center [230, 101] width 276 height 62
click at [0, 0] on input "Faites glisser vos fichiers ici ou cliquez dans le carré bleu pour téléverser v…" at bounding box center [0, 0] width 0 height 0
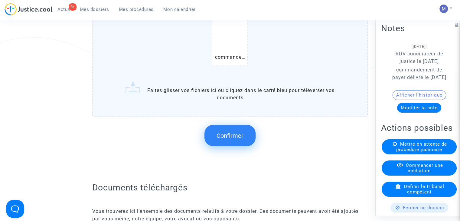
scroll to position [1141, 0]
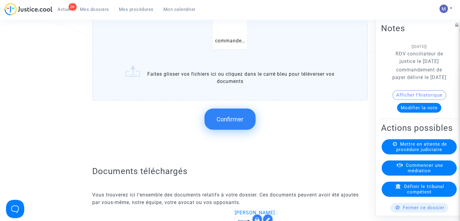
click at [228, 123] on span "Confirmer" at bounding box center [230, 118] width 27 height 7
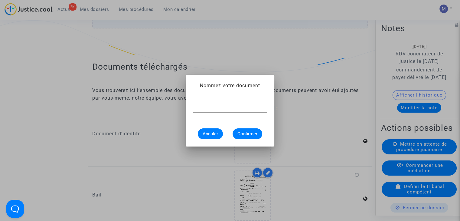
scroll to position [0, 0]
type input "commandement de payer"
click at [249, 133] on span "Confirmer" at bounding box center [248, 133] width 20 height 5
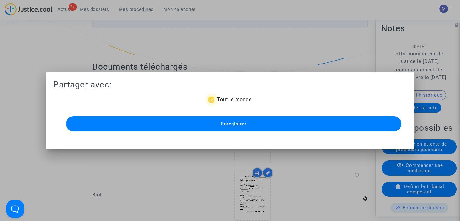
click at [223, 100] on span "Tout le monde" at bounding box center [234, 100] width 34 height 6
click at [212, 103] on input "Tout le monde" at bounding box center [211, 103] width 0 height 0
checkbox input "false"
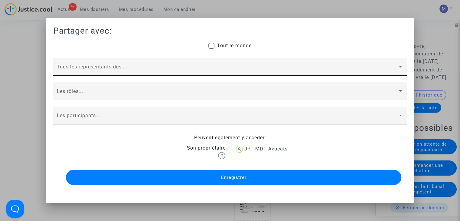
click at [120, 68] on span at bounding box center [227, 69] width 341 height 5
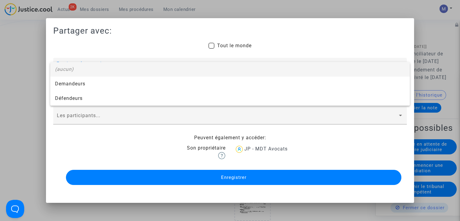
click at [64, 74] on div "(aucun)" at bounding box center [230, 69] width 350 height 15
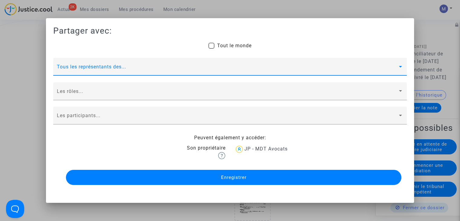
click at [64, 74] on div "Tous les représentants des..." at bounding box center [230, 68] width 347 height 14
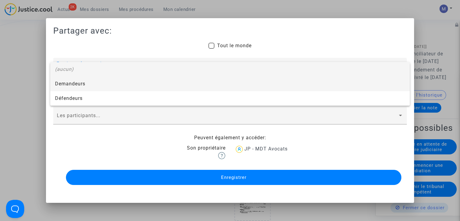
click at [64, 84] on span "Demandeurs" at bounding box center [230, 84] width 350 height 15
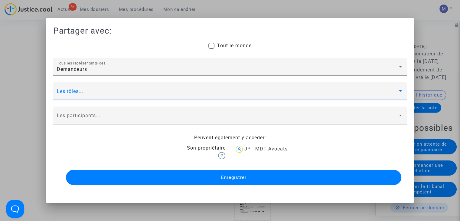
click at [67, 93] on span at bounding box center [227, 93] width 341 height 5
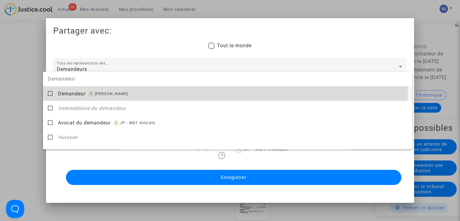
click at [67, 93] on span "Demandeur" at bounding box center [72, 94] width 28 height 6
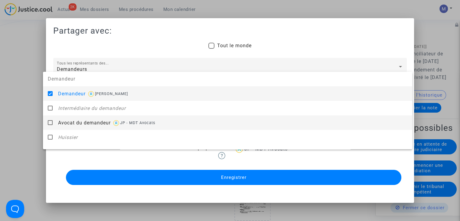
click at [68, 120] on div "Avocat du demandeur JP - MDT Avocats" at bounding box center [233, 122] width 350 height 15
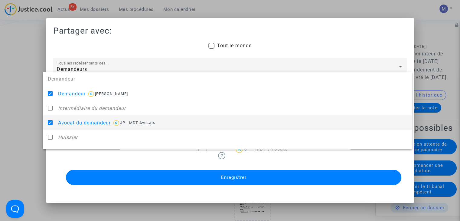
click at [14, 113] on div at bounding box center [230, 110] width 460 height 221
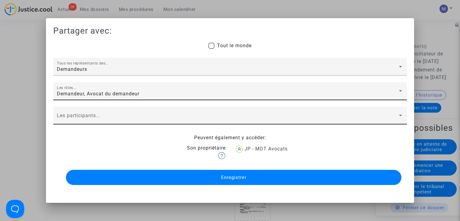
click at [86, 121] on div "Les participants..." at bounding box center [230, 117] width 347 height 14
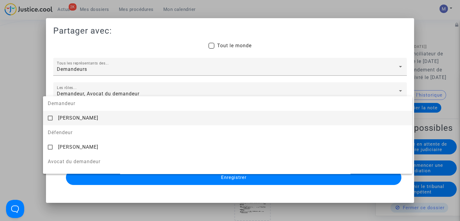
click at [86, 121] on div "[PERSON_NAME]" at bounding box center [233, 117] width 350 height 15
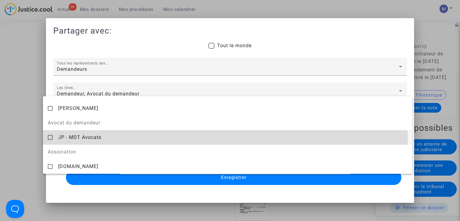
click at [87, 143] on div "JP - MDT Avocats" at bounding box center [233, 137] width 350 height 15
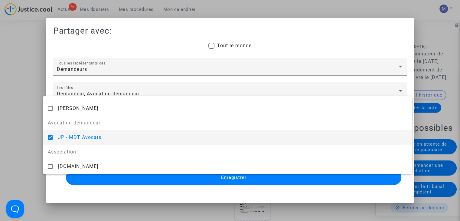
click at [161, 184] on div at bounding box center [230, 110] width 460 height 221
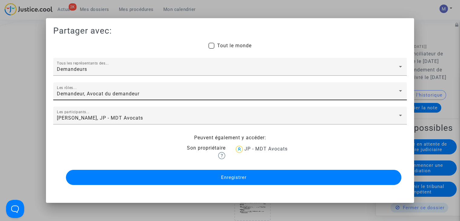
click at [186, 181] on button "Enregistrer" at bounding box center [234, 177] width 336 height 15
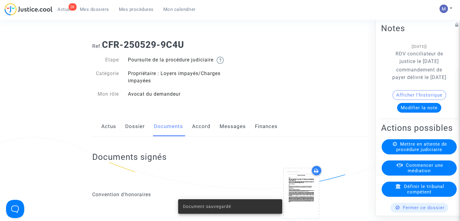
scroll to position [1141, 0]
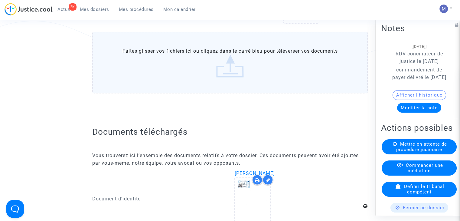
click at [233, 72] on label "Faites glisser vos fichiers ici ou cliquez dans le carré bleu pour téléverser v…" at bounding box center [230, 62] width 276 height 62
click at [0, 0] on input "Faites glisser vos fichiers ici ou cliquez dans le carré bleu pour téléverser v…" at bounding box center [0, 0] width 0 height 0
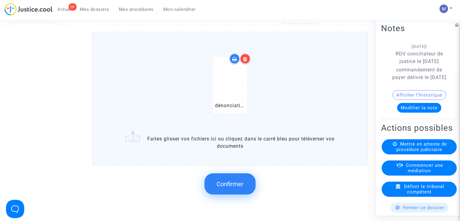
click at [236, 186] on span "Confirmer" at bounding box center [230, 183] width 27 height 7
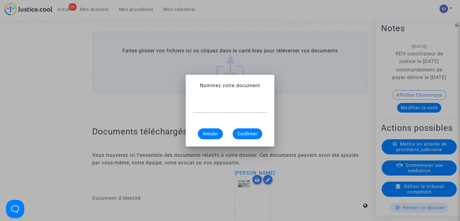
scroll to position [0, 0]
click at [222, 107] on input "dénonciation caution" at bounding box center [230, 107] width 74 height 5
type input "dénonciation commandementcaution"
click at [241, 134] on span "Confirmer" at bounding box center [248, 133] width 20 height 5
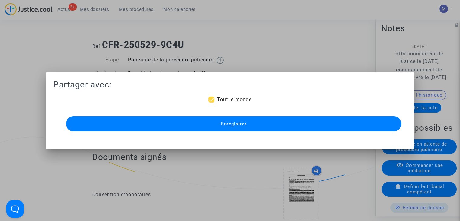
scroll to position [1141, 0]
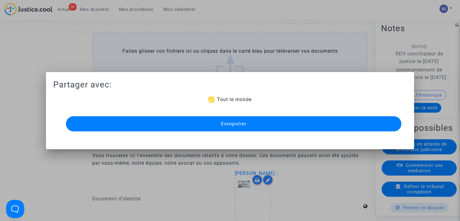
click at [231, 100] on span "Tout le monde" at bounding box center [234, 100] width 34 height 6
click at [212, 103] on input "Tout le monde" at bounding box center [211, 103] width 0 height 0
checkbox input "false"
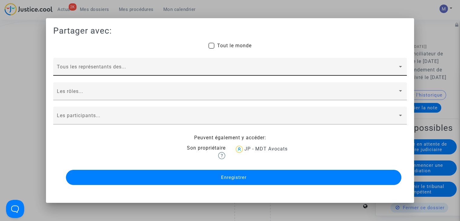
click at [104, 65] on div "Tous les représentants des..." at bounding box center [230, 68] width 347 height 14
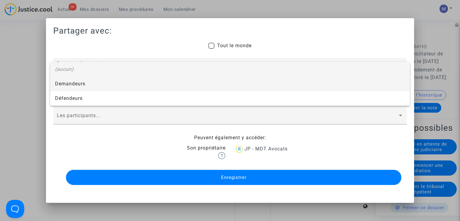
click at [79, 83] on span "Demandeurs" at bounding box center [230, 84] width 350 height 15
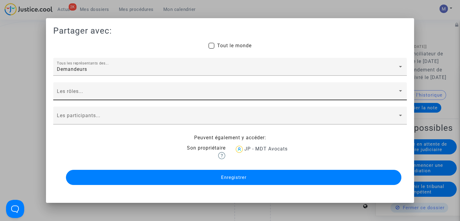
click at [72, 89] on div "Les rôles..." at bounding box center [230, 93] width 347 height 14
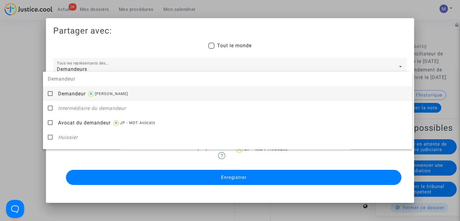
click at [72, 91] on span "Demandeur" at bounding box center [72, 94] width 28 height 6
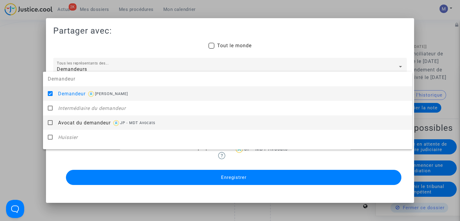
click at [71, 122] on span "Avocat du demandeur" at bounding box center [84, 123] width 53 height 6
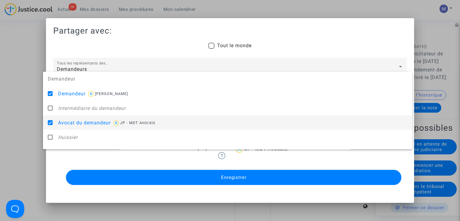
click at [24, 113] on div at bounding box center [230, 110] width 460 height 221
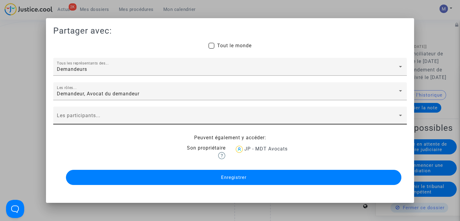
click at [80, 115] on span at bounding box center [227, 117] width 341 height 5
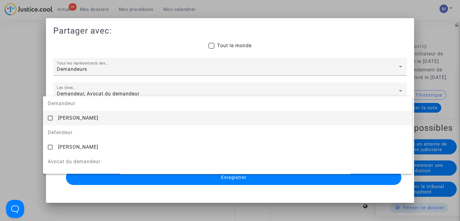
click at [80, 115] on span "[PERSON_NAME]" at bounding box center [78, 118] width 40 height 6
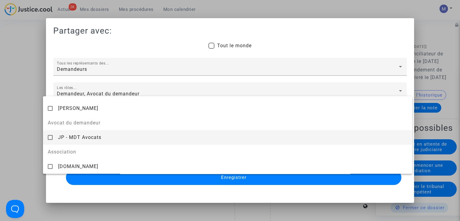
click at [93, 135] on span "JP - MDT Avocats" at bounding box center [79, 137] width 43 height 6
click at [216, 178] on div at bounding box center [230, 110] width 460 height 221
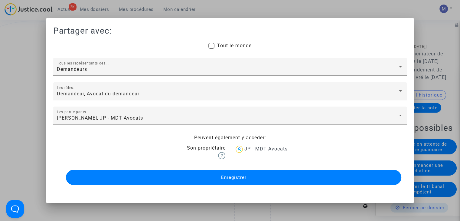
click at [216, 178] on button "Enregistrer" at bounding box center [234, 177] width 336 height 15
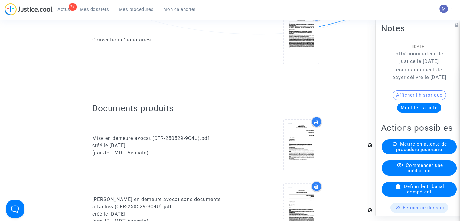
scroll to position [0, 0]
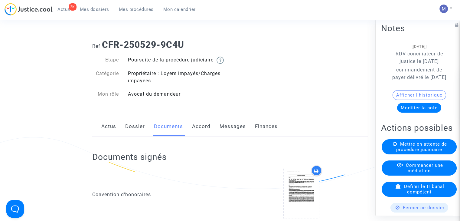
click at [107, 9] on span "Mes dossiers" at bounding box center [94, 9] width 29 height 5
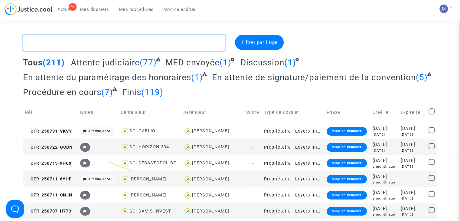
click at [87, 43] on textarea at bounding box center [124, 43] width 202 height 16
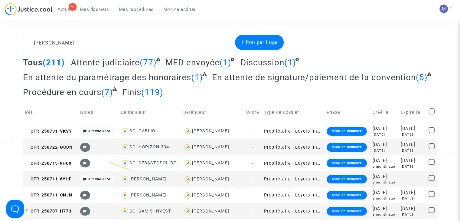
click at [44, 210] on span "CFR-250707-H773" at bounding box center [48, 211] width 46 height 5
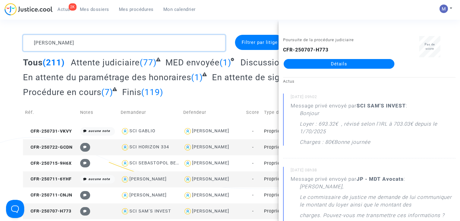
click at [94, 45] on textarea at bounding box center [124, 43] width 202 height 16
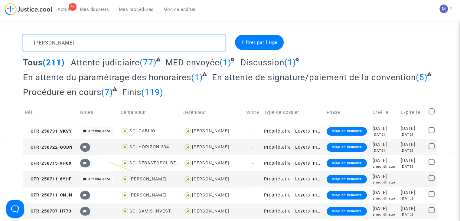
drag, startPoint x: 94, startPoint y: 45, endPoint x: 11, endPoint y: 50, distance: 83.1
paste textarea "CFR-250715-9H6X"
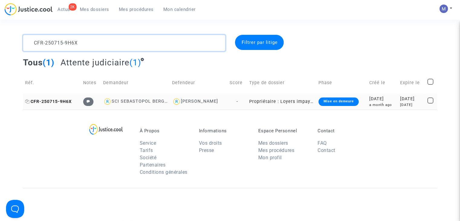
type textarea "CFR-250715-9H6X"
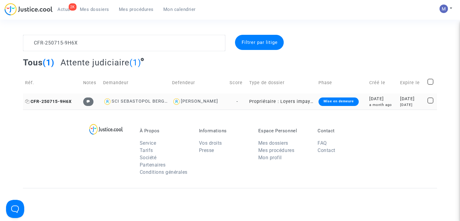
click at [59, 101] on span "CFR-250715-9H6X" at bounding box center [48, 101] width 47 height 5
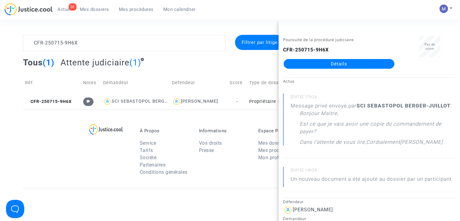
click at [318, 67] on link "Détails" at bounding box center [339, 64] width 111 height 10
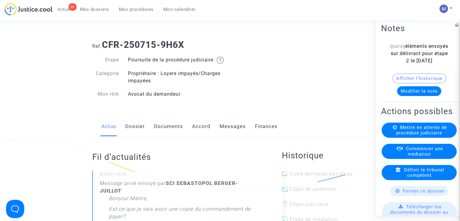
click at [229, 129] on link "Messages" at bounding box center [233, 127] width 26 height 20
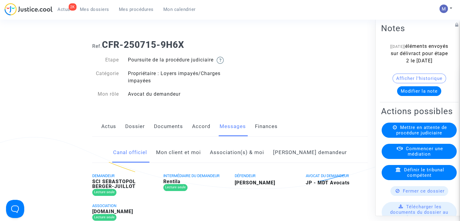
click at [201, 162] on link "Mon client et moi" at bounding box center [178, 153] width 45 height 20
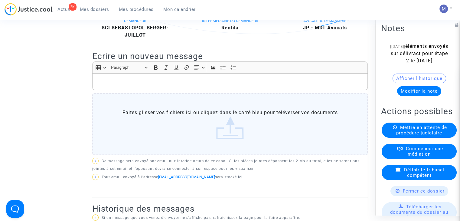
scroll to position [190, 0]
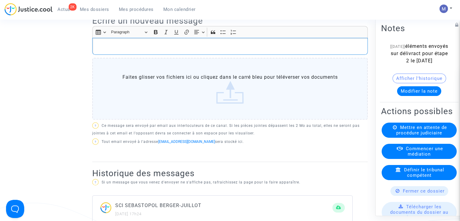
click at [161, 48] on div "Rich Text Editor, main" at bounding box center [230, 46] width 276 height 17
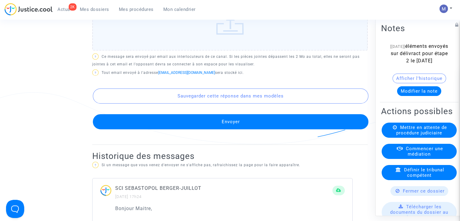
scroll to position [303, 0]
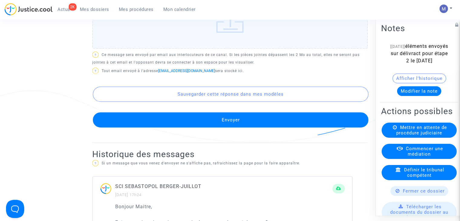
click at [251, 117] on div "Sauvegarder cette réponse dans mes modèles Envoyer" at bounding box center [230, 101] width 276 height 51
click at [240, 127] on button "Envoyer" at bounding box center [231, 119] width 276 height 15
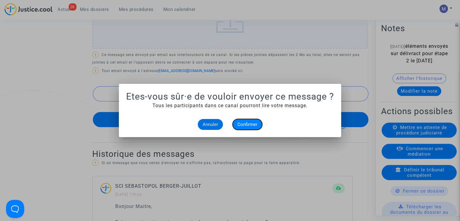
click at [244, 123] on span "Confirmer" at bounding box center [248, 124] width 20 height 5
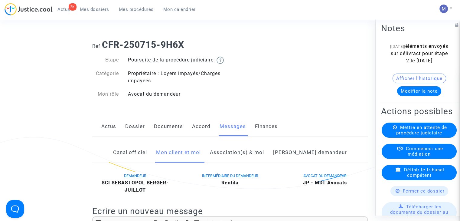
scroll to position [303, 0]
